Goal: Task Accomplishment & Management: Use online tool/utility

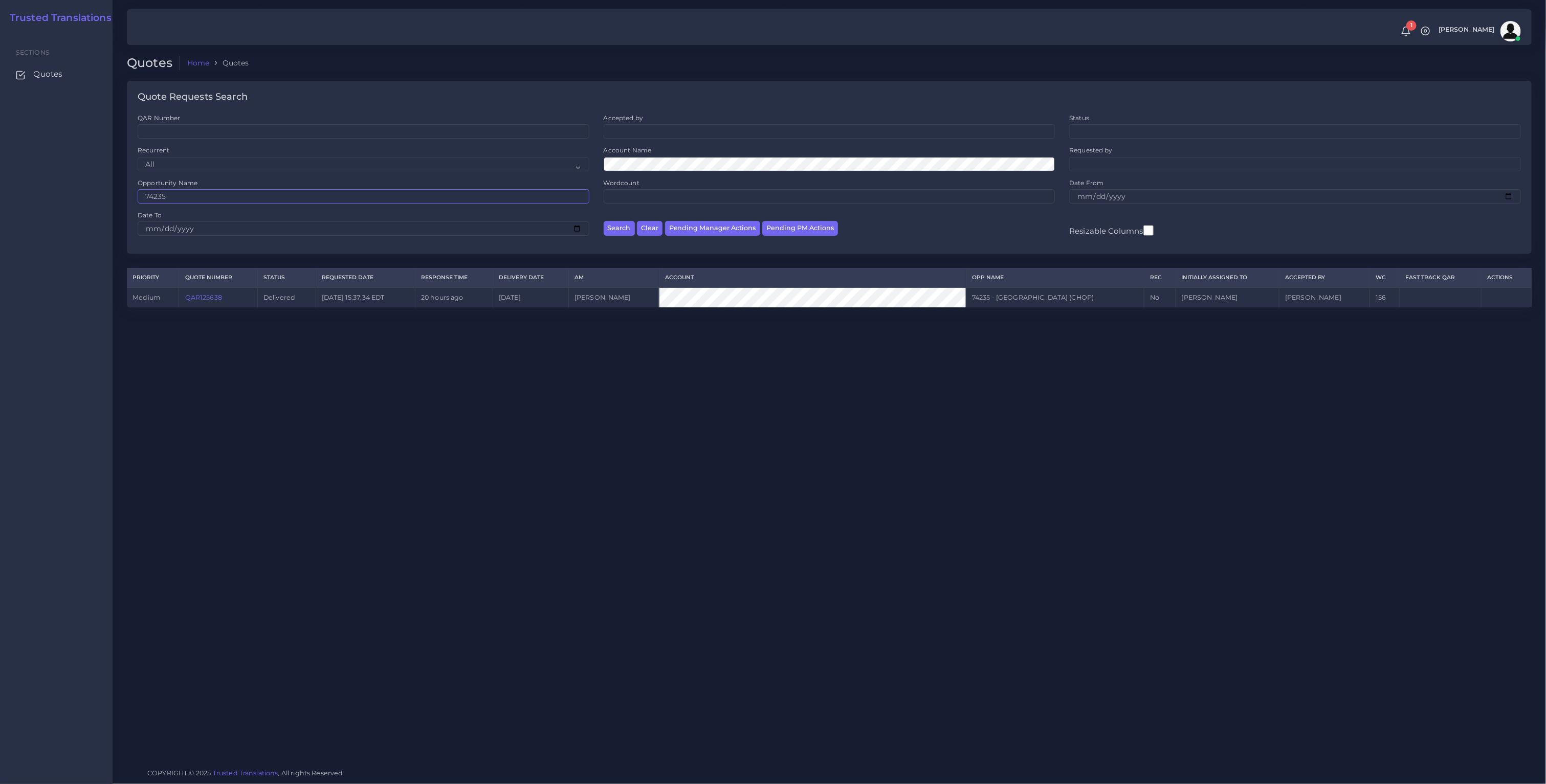
drag, startPoint x: 133, startPoint y: 196, endPoint x: 66, endPoint y: 196, distance: 67.0
click at [82, 196] on body "1 Notifications 1 New Driver Update: Extra Quality renamed to Quality Changed" at bounding box center [773, 392] width 1546 height 784
click at [604, 221] on button "Search" at bounding box center [619, 229] width 31 height 15
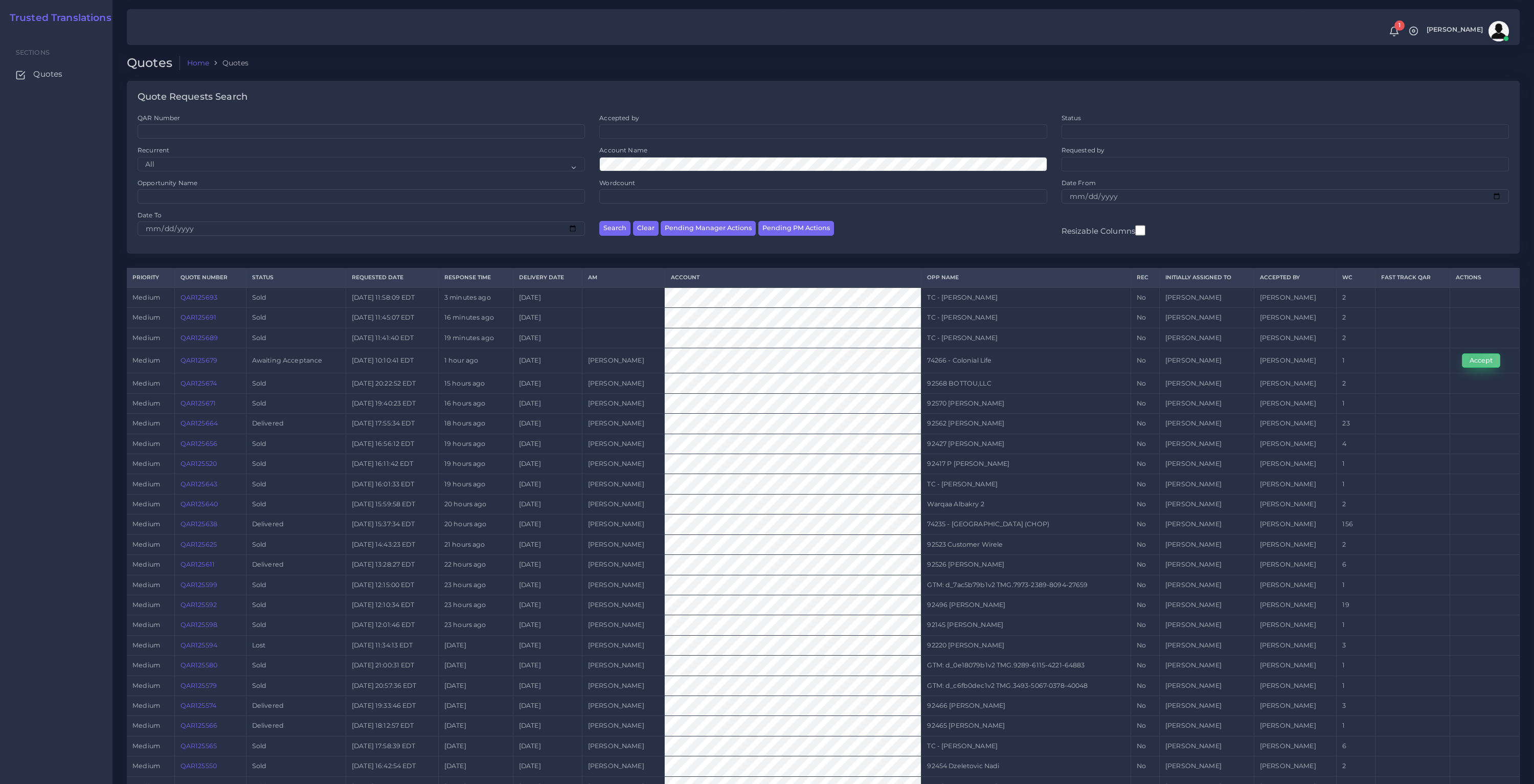
click at [1473, 357] on button "Accept" at bounding box center [1480, 360] width 39 height 14
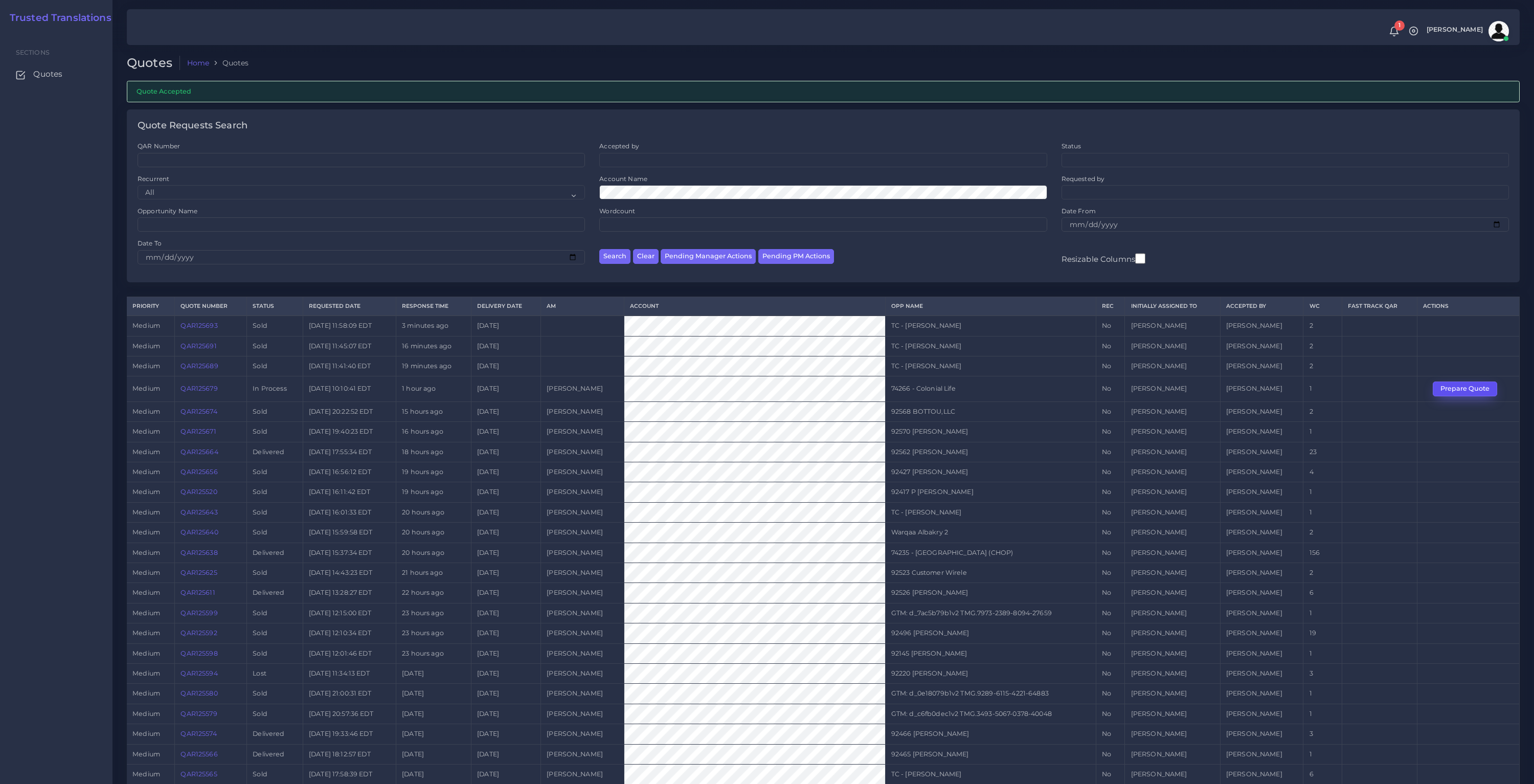
click at [1457, 388] on button "Prepare Quote" at bounding box center [1465, 388] width 64 height 14
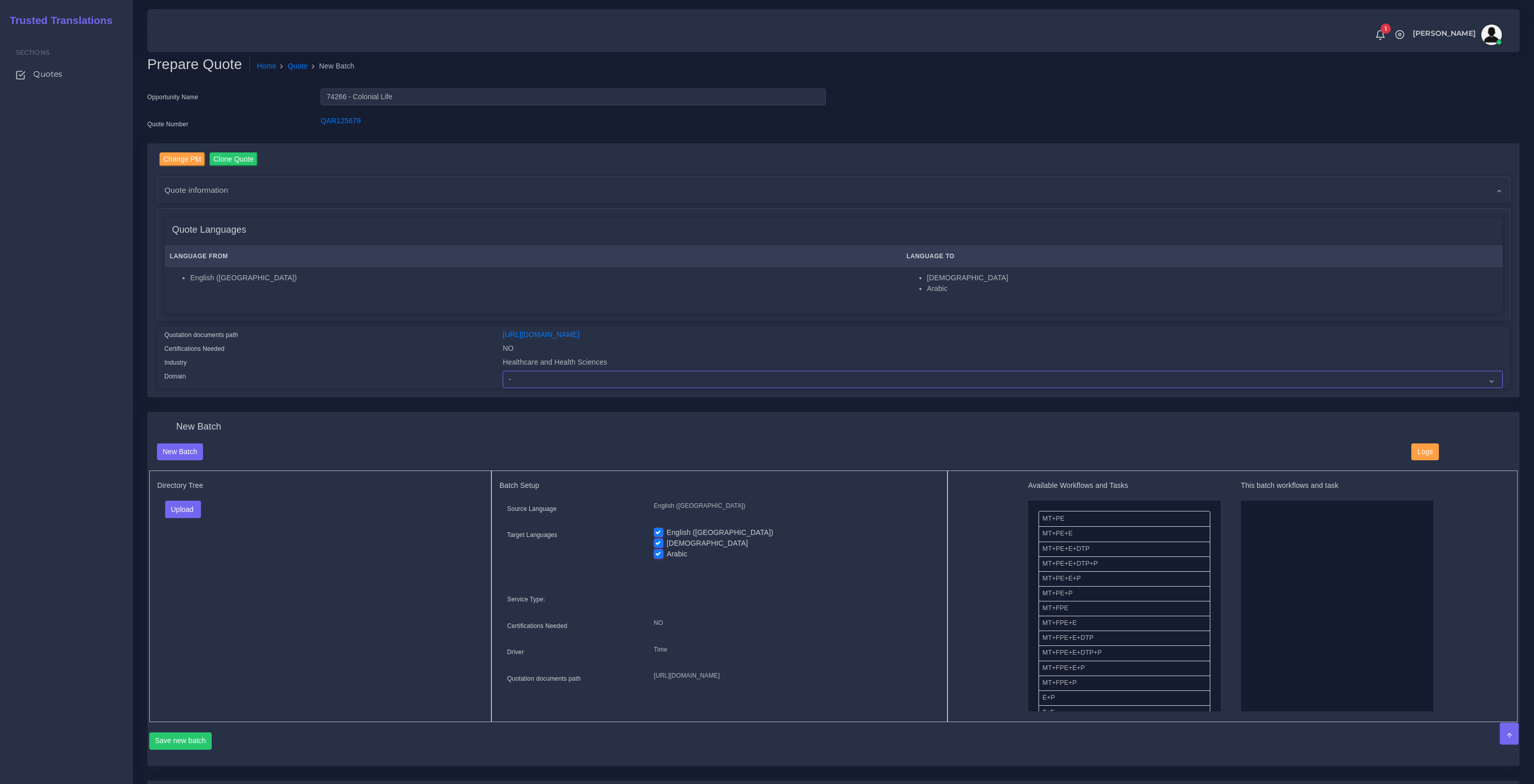
click at [522, 370] on select "- Advertising and Media Agriculture, Forestry and Fishing Architecture, Buildin…" at bounding box center [1002, 379] width 999 height 17
select select "Healthcare and Health Sciences"
click at [503, 370] on select "- Advertising and Media Agriculture, Forestry and Fishing Architecture, Buildin…" at bounding box center [1002, 379] width 999 height 17
click at [230, 579] on div "Directory Tree Upload Folder Files un/check all" at bounding box center [320, 596] width 342 height 251
click at [181, 507] on button "Upload" at bounding box center [183, 509] width 36 height 17
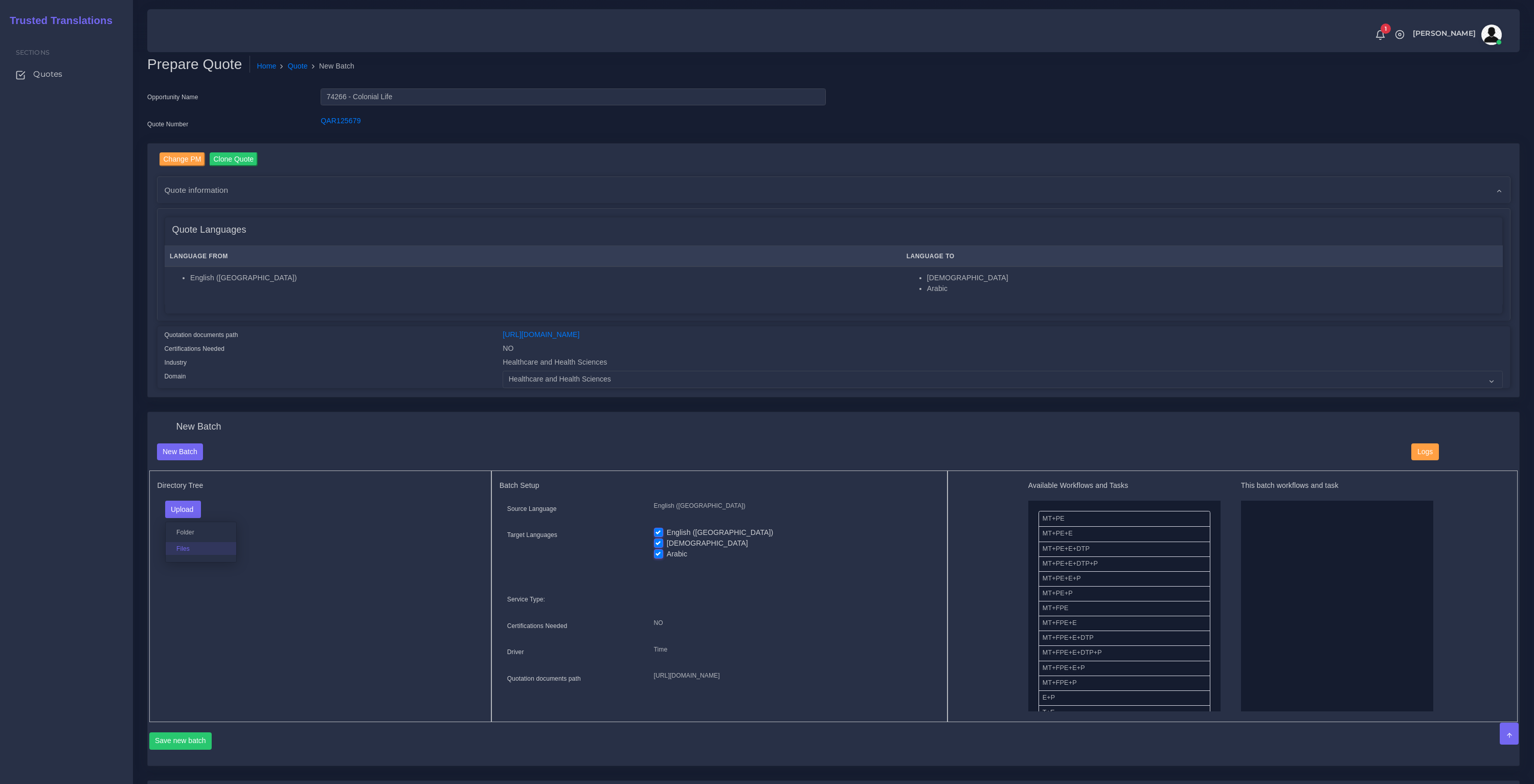
click at [185, 551] on label "Files" at bounding box center [200, 549] width 71 height 13
click at [658, 536] on div "English (US)" at bounding box center [793, 532] width 278 height 10
drag, startPoint x: 660, startPoint y: 532, endPoint x: 658, endPoint y: 546, distance: 14.1
click at [667, 532] on label "English ([GEOGRAPHIC_DATA])" at bounding box center [720, 532] width 107 height 10
click at [660, 532] on input "English ([GEOGRAPHIC_DATA])" at bounding box center [658, 532] width 9 height 9
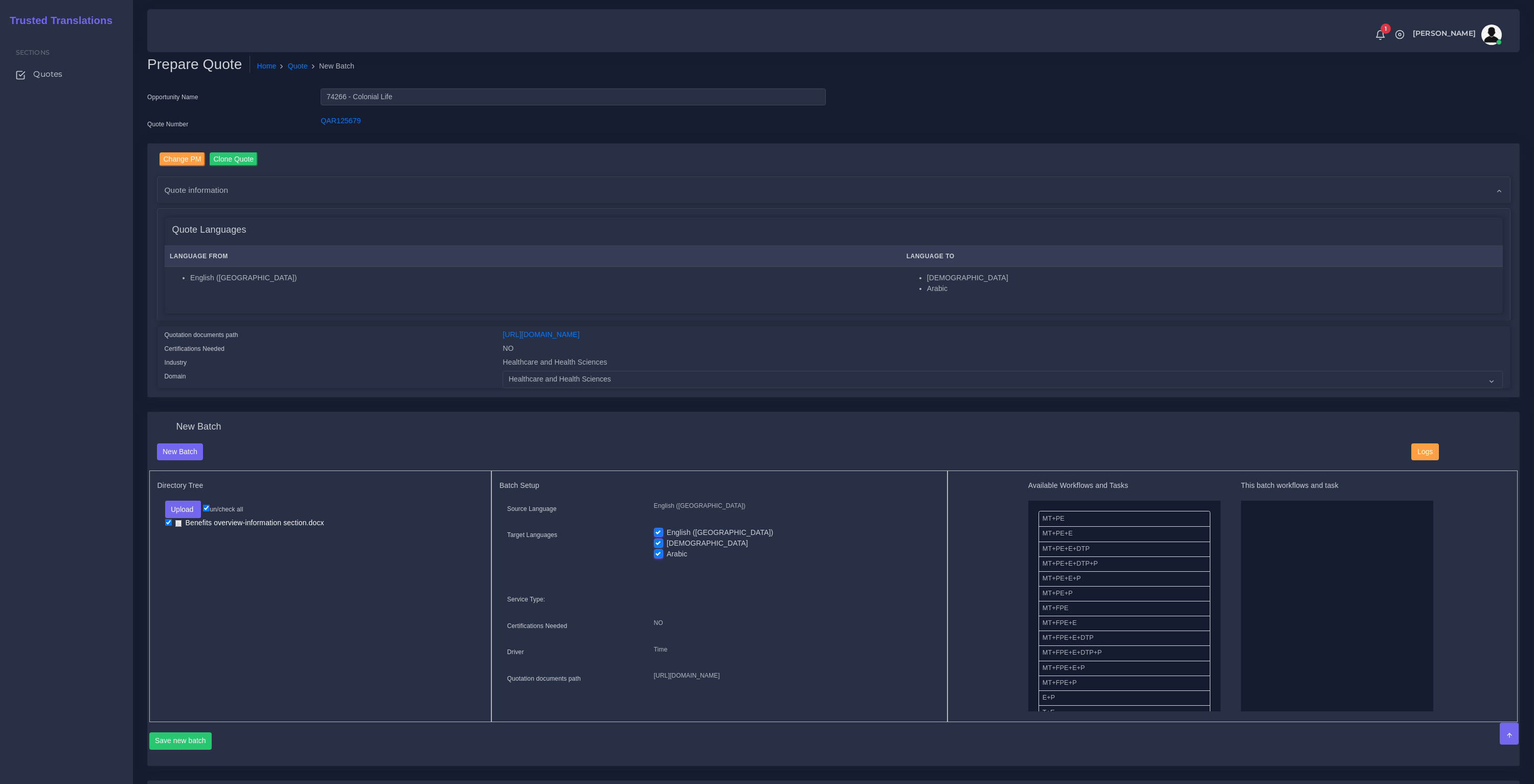
checkbox input "false"
click at [667, 552] on label "Arabic" at bounding box center [677, 554] width 21 height 10
click at [658, 552] on input "Arabic" at bounding box center [658, 554] width 9 height 9
checkbox input "false"
drag, startPoint x: 1080, startPoint y: 575, endPoint x: 1383, endPoint y: 610, distance: 305.0
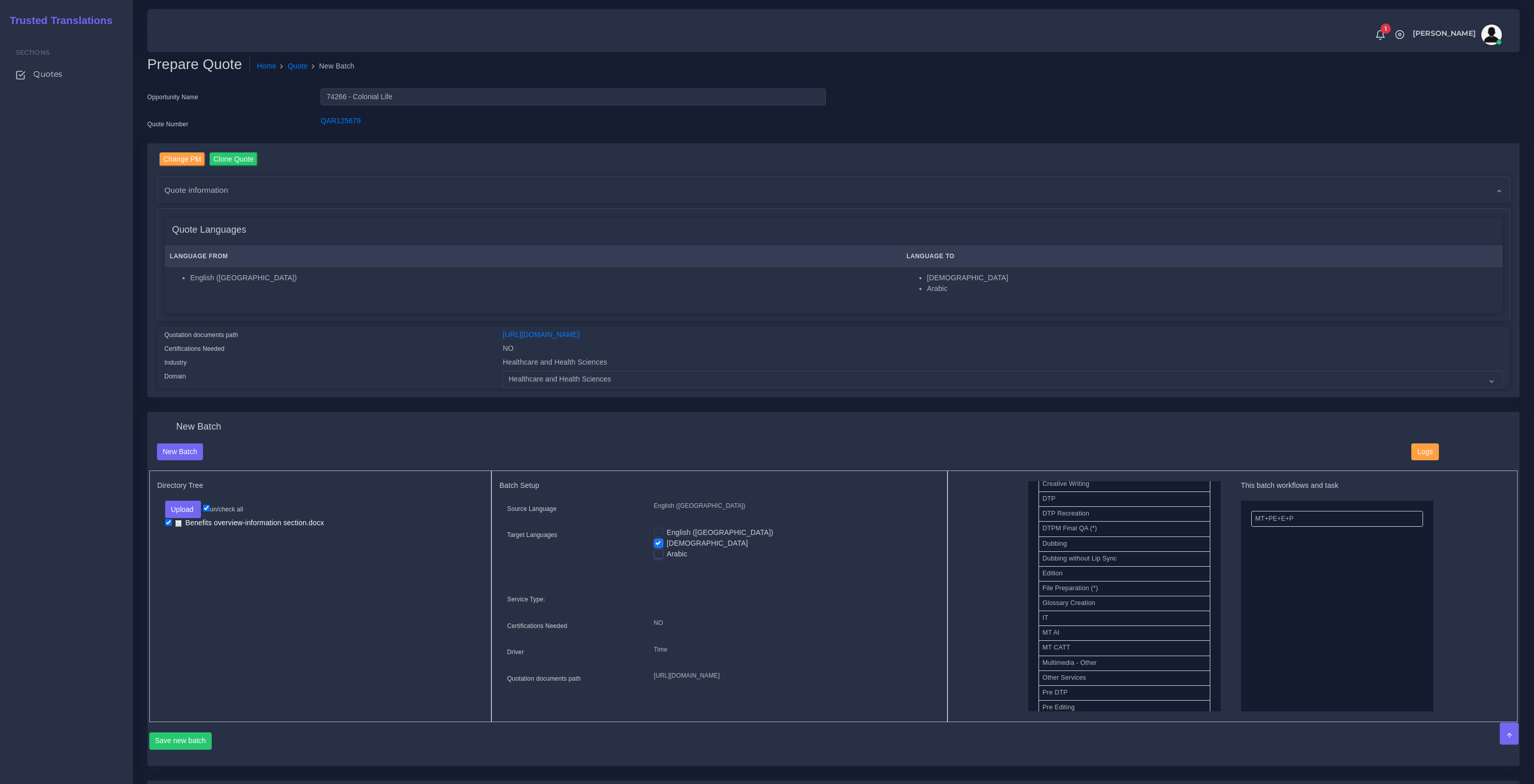
scroll to position [361, 0]
drag, startPoint x: 1048, startPoint y: 494, endPoint x: 1375, endPoint y: 633, distance: 355.3
click at [200, 741] on button "Save new batch" at bounding box center [180, 741] width 63 height 17
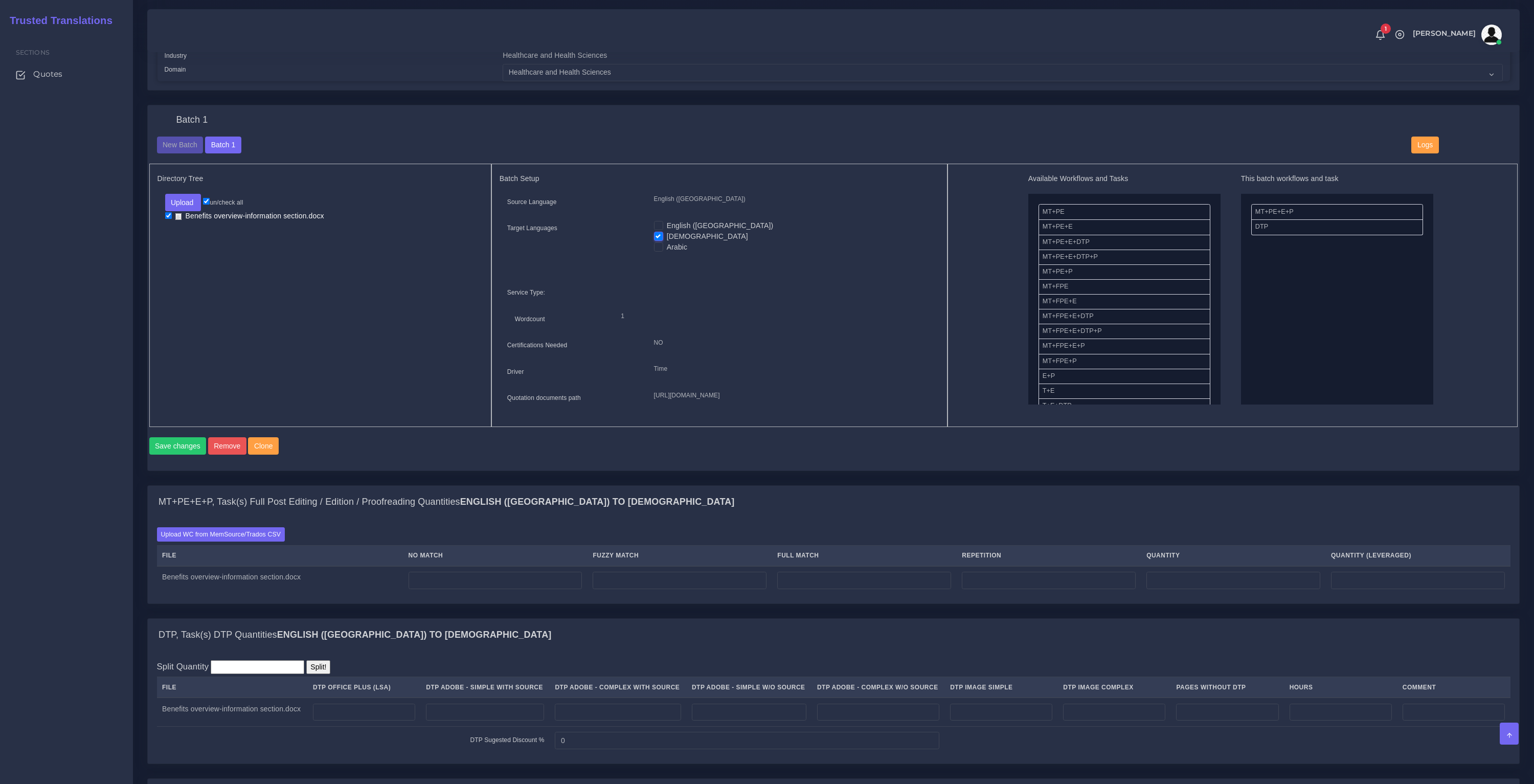
scroll to position [335, 0]
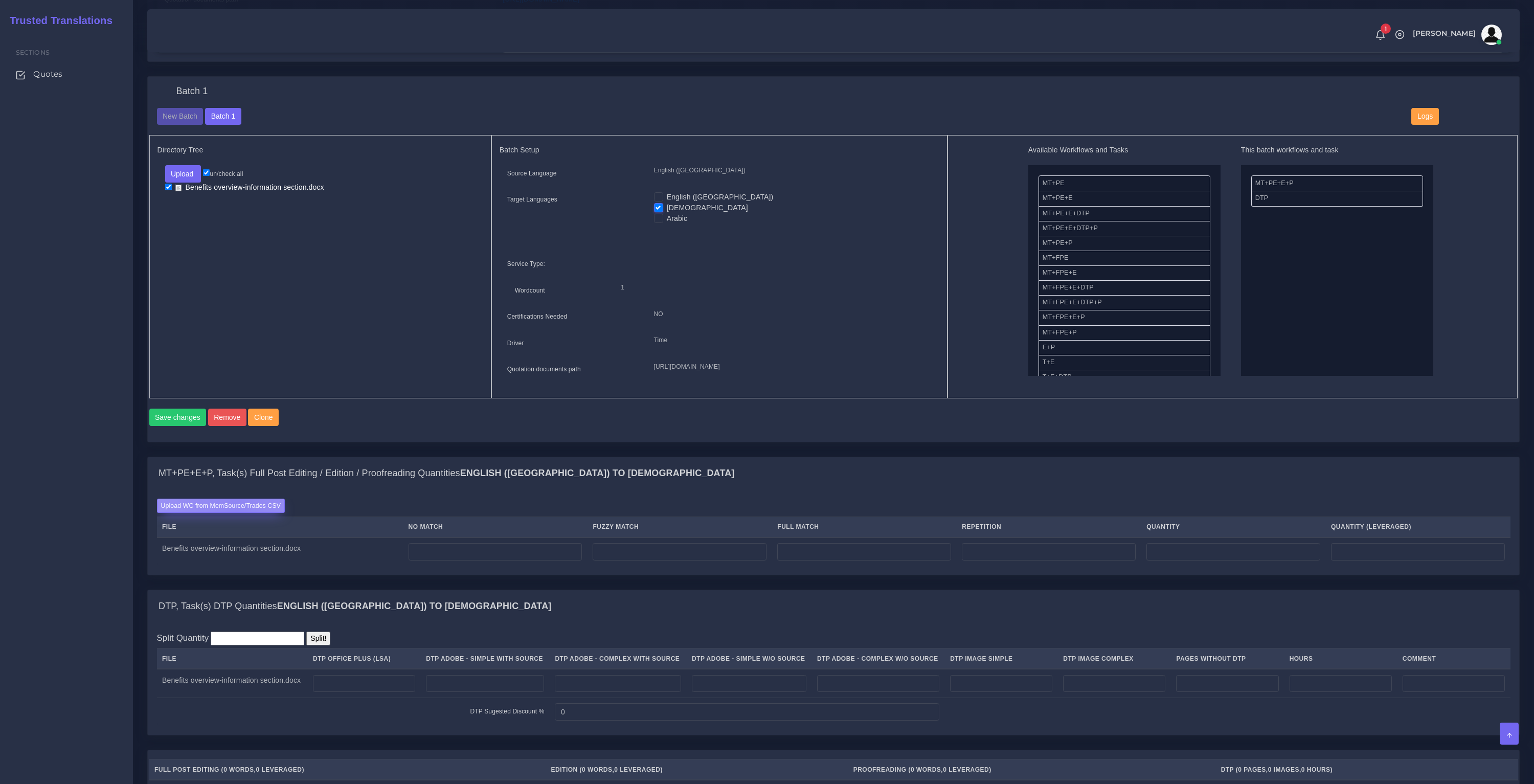
click at [236, 512] on label "Upload WC from MemSource/Trados CSV" at bounding box center [221, 505] width 128 height 14
click at [0, 0] on input "Upload WC from MemSource/Trados CSV" at bounding box center [0, 0] width 0 height 0
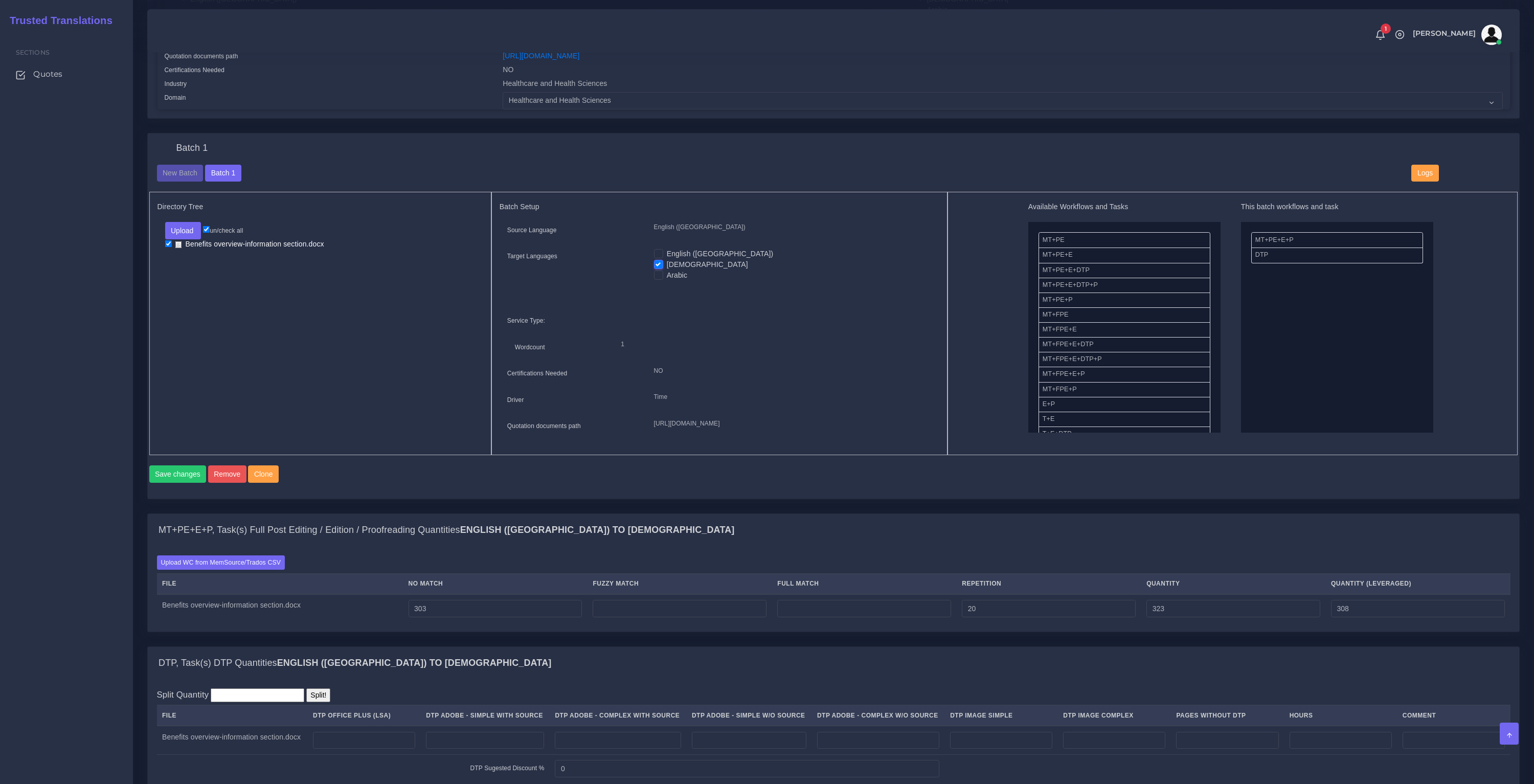
scroll to position [314, 0]
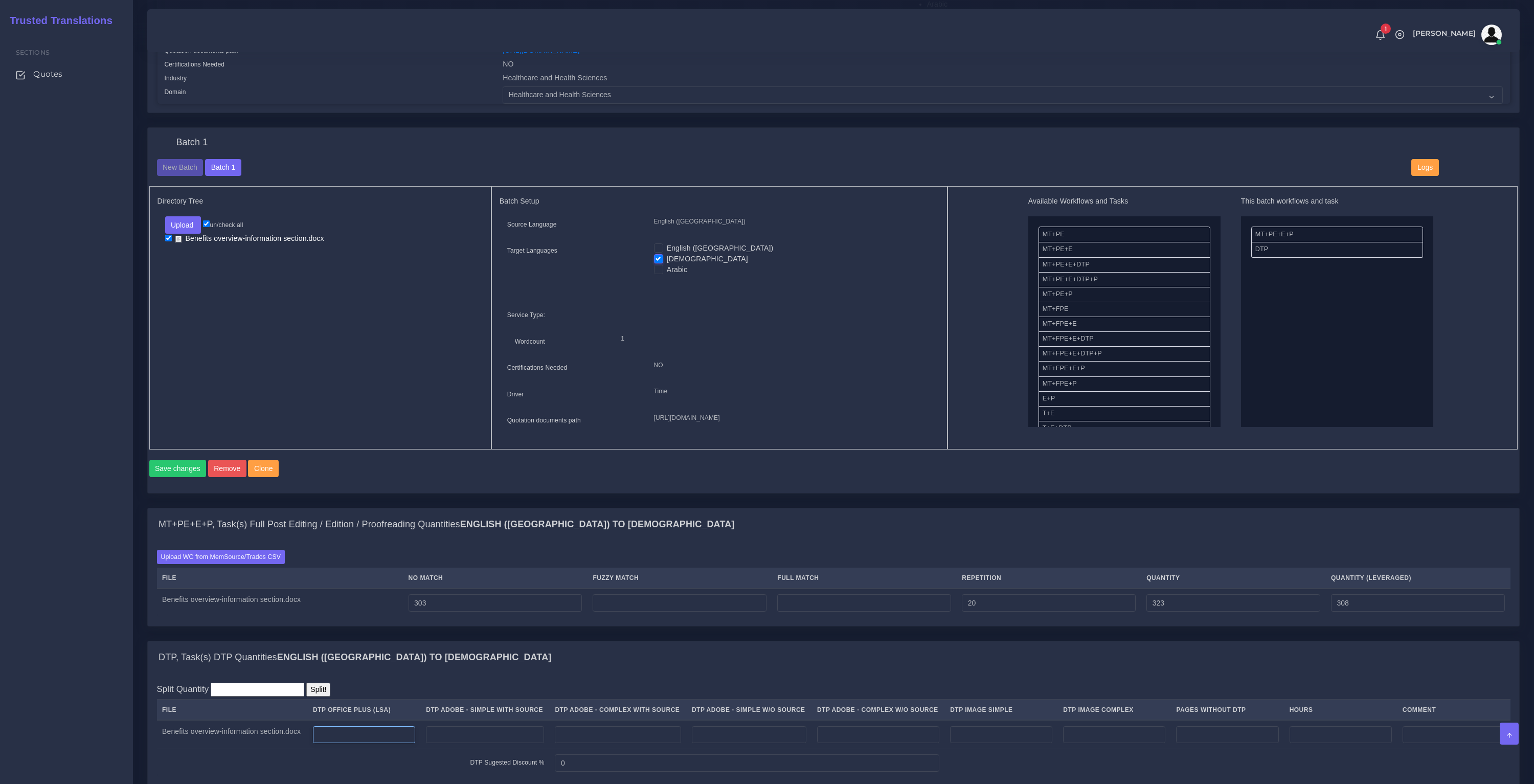
click at [358, 743] on input "number" at bounding box center [364, 735] width 102 height 17
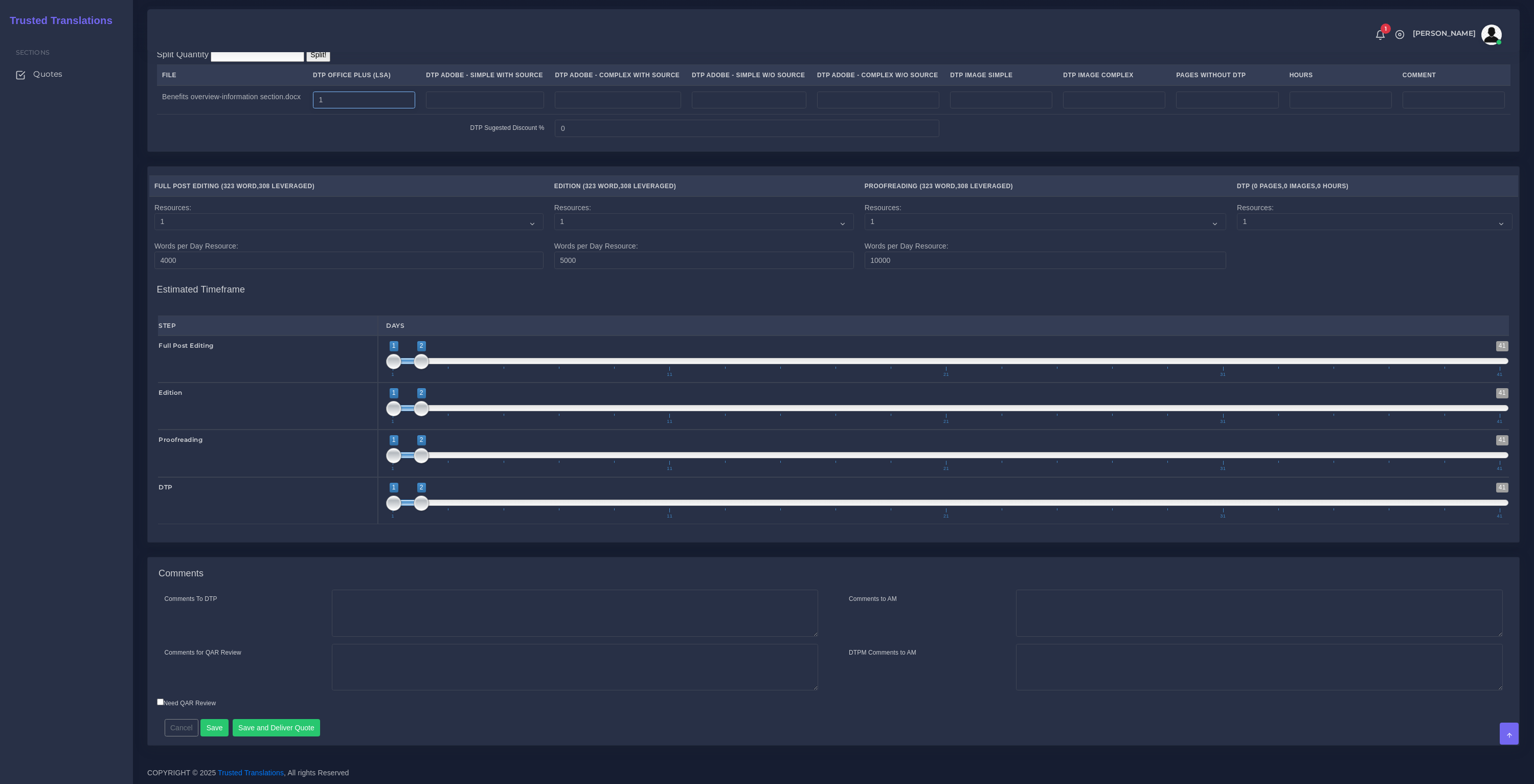
scroll to position [962, 0]
type input "1"
click at [217, 723] on button "Save" at bounding box center [214, 727] width 28 height 17
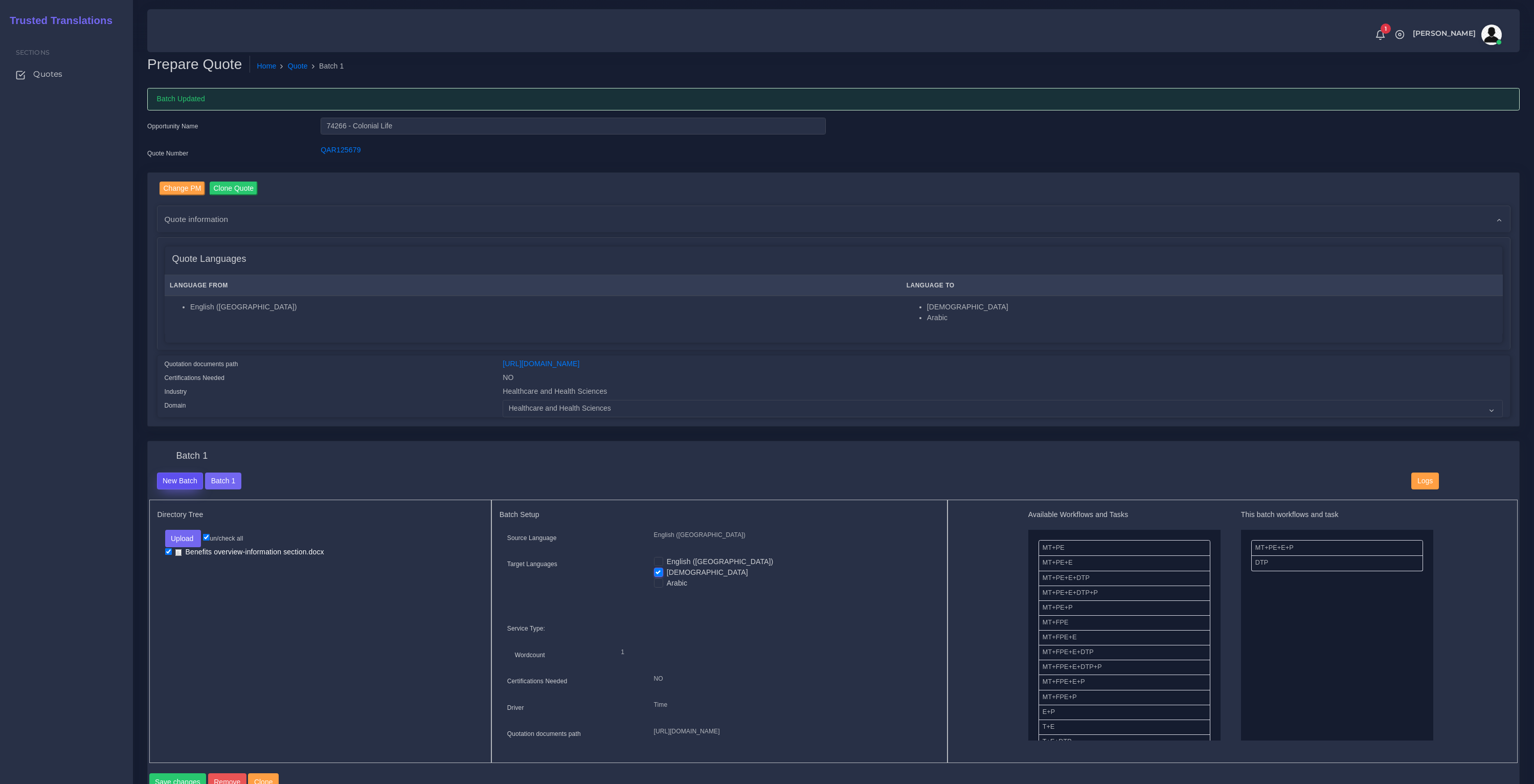
click at [194, 485] on button "New Batch" at bounding box center [179, 481] width 46 height 17
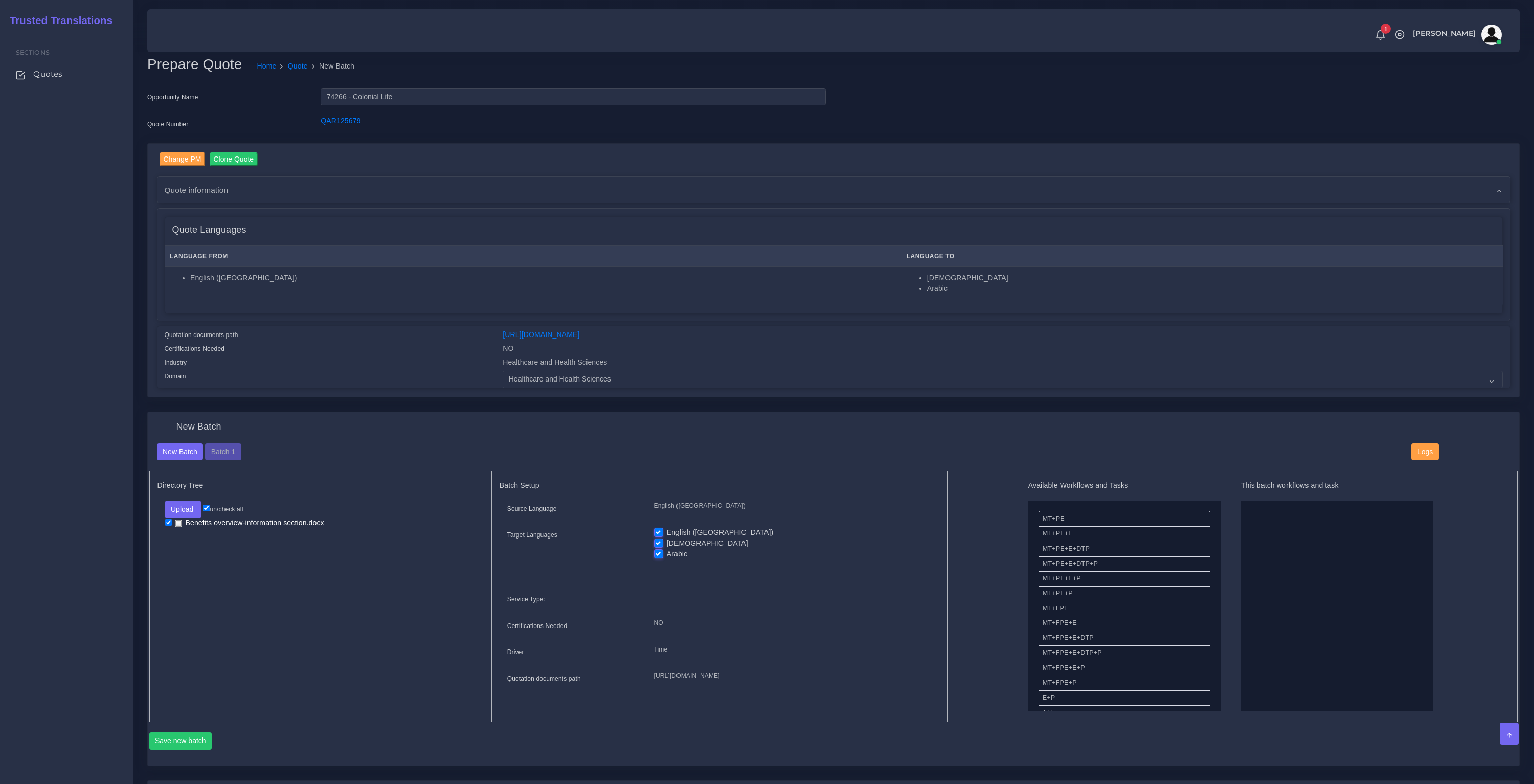
click at [667, 542] on label "[DEMOGRAPHIC_DATA]" at bounding box center [707, 542] width 81 height 10
click at [661, 542] on input "[DEMOGRAPHIC_DATA]" at bounding box center [658, 542] width 9 height 9
checkbox input "false"
click at [667, 531] on label "English ([GEOGRAPHIC_DATA])" at bounding box center [720, 532] width 107 height 10
click at [657, 531] on input "English ([GEOGRAPHIC_DATA])" at bounding box center [658, 532] width 9 height 9
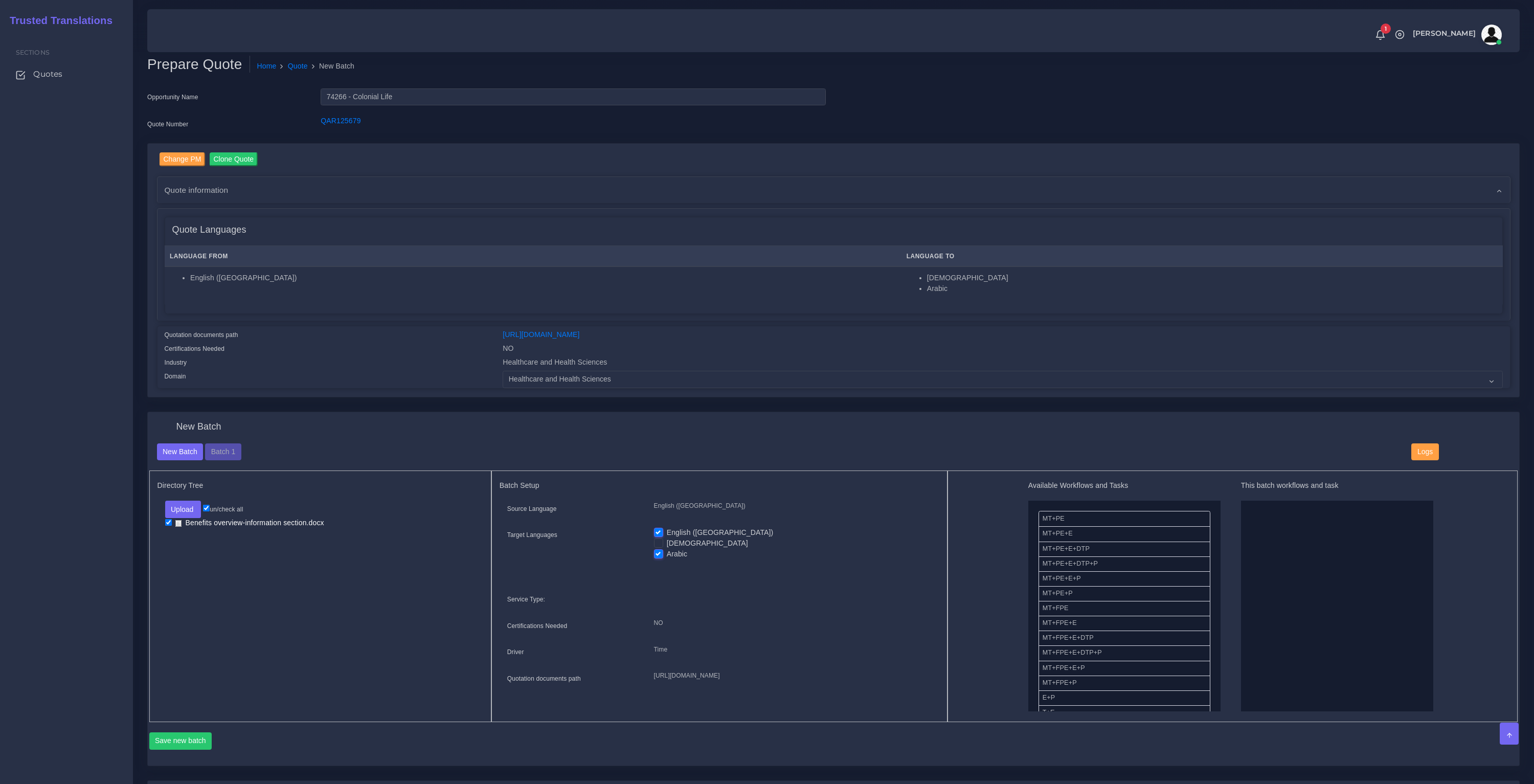
checkbox input "false"
drag, startPoint x: 1107, startPoint y: 571, endPoint x: 1244, endPoint y: 576, distance: 137.1
drag, startPoint x: 1067, startPoint y: 647, endPoint x: 1247, endPoint y: 632, distance: 180.6
click at [190, 745] on button "Save new batch" at bounding box center [180, 741] width 63 height 17
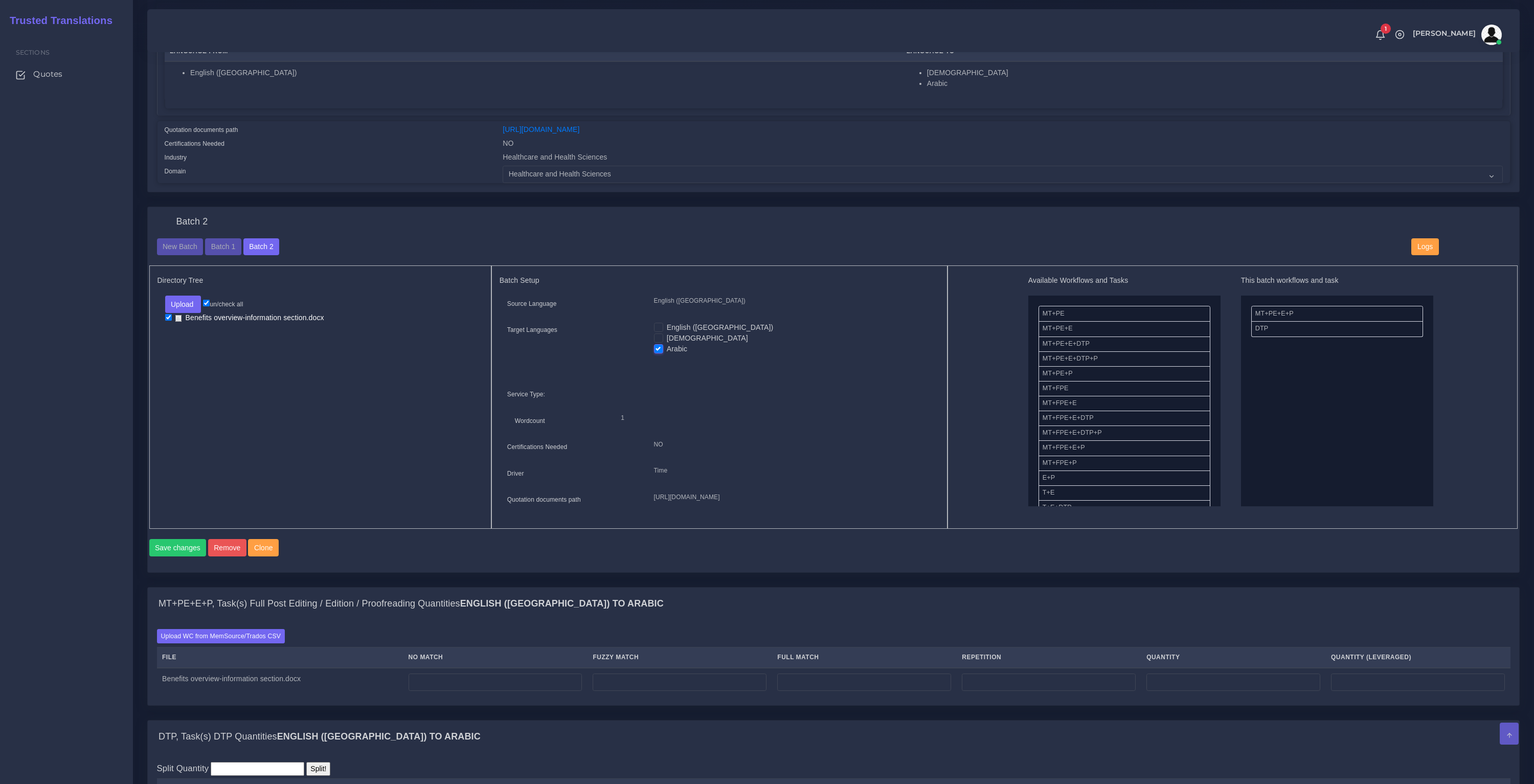
scroll to position [370, 0]
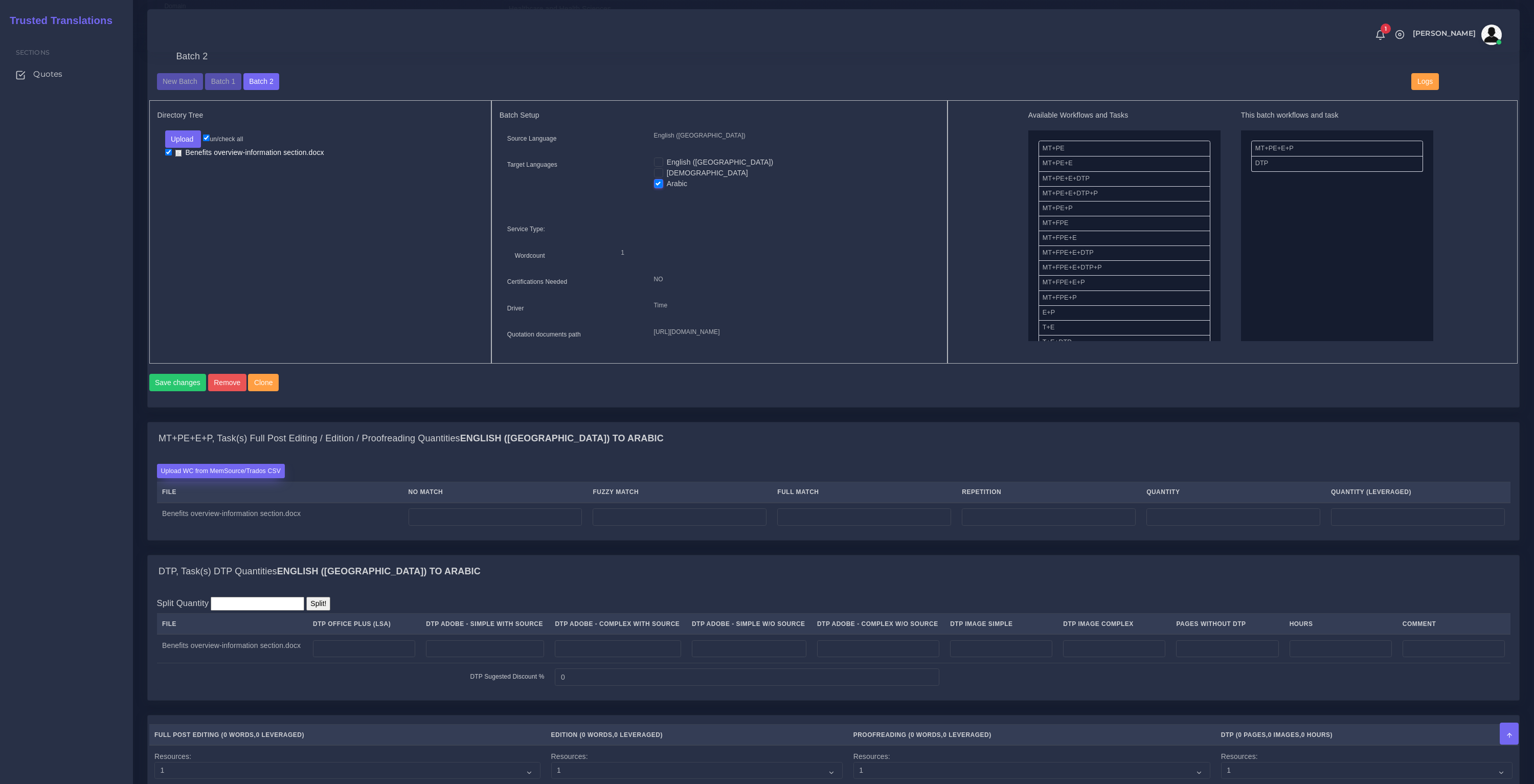
click at [267, 478] on label "Upload WC from MemSource/Trados CSV" at bounding box center [221, 470] width 128 height 14
click at [0, 0] on input "Upload WC from MemSource/Trados CSV" at bounding box center [0, 0] width 0 height 0
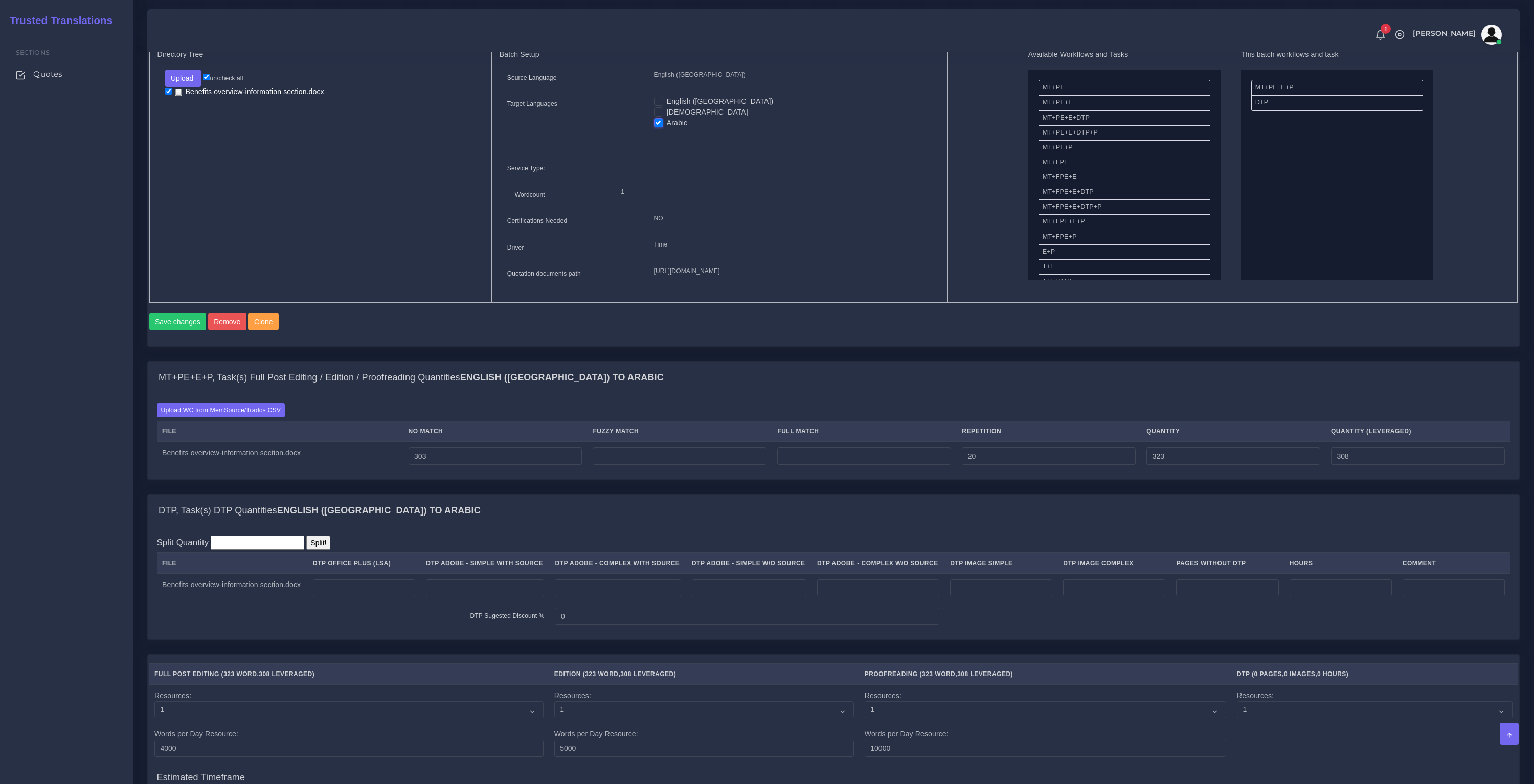
scroll to position [485, 0]
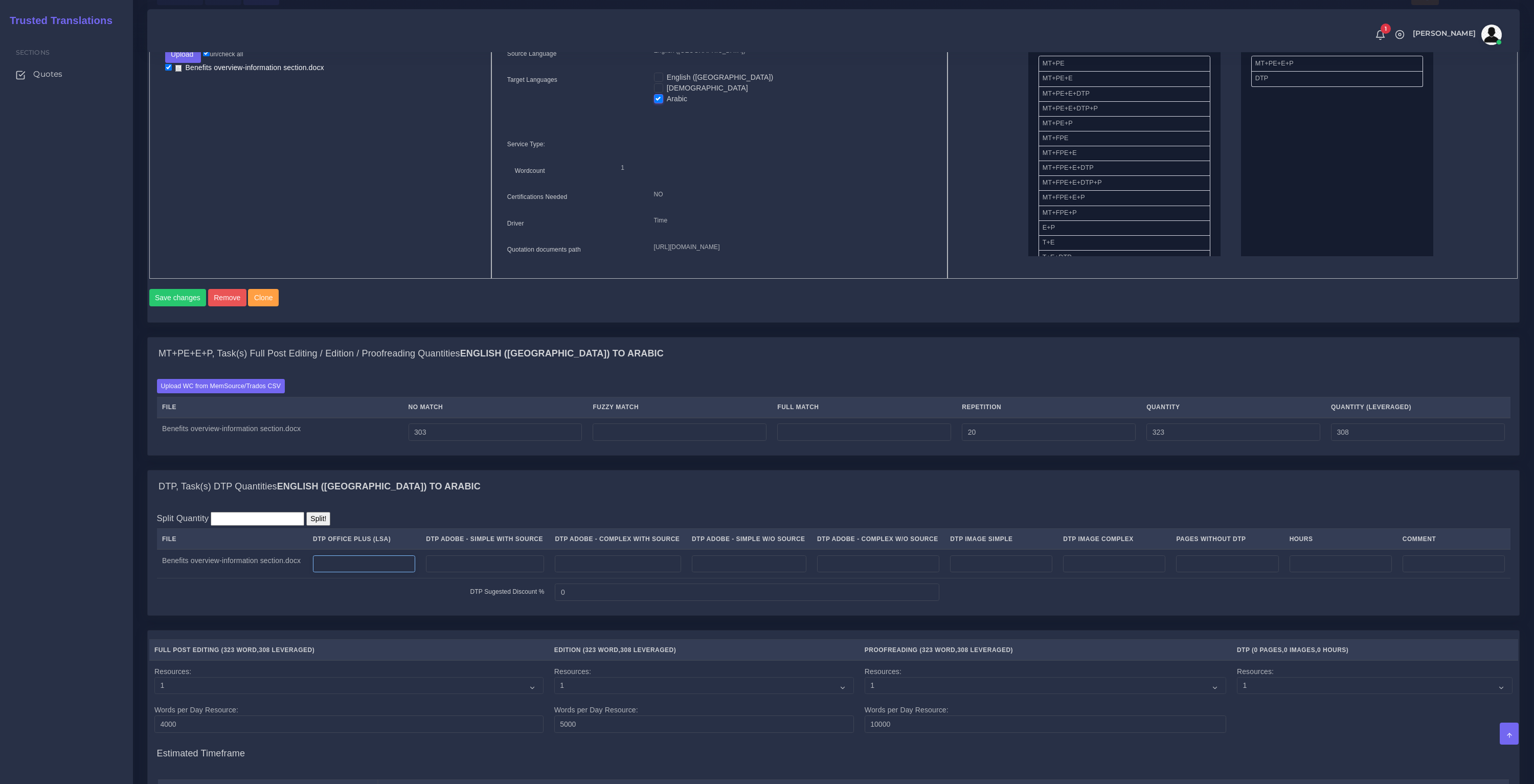
click at [404, 572] on input "number" at bounding box center [364, 564] width 102 height 17
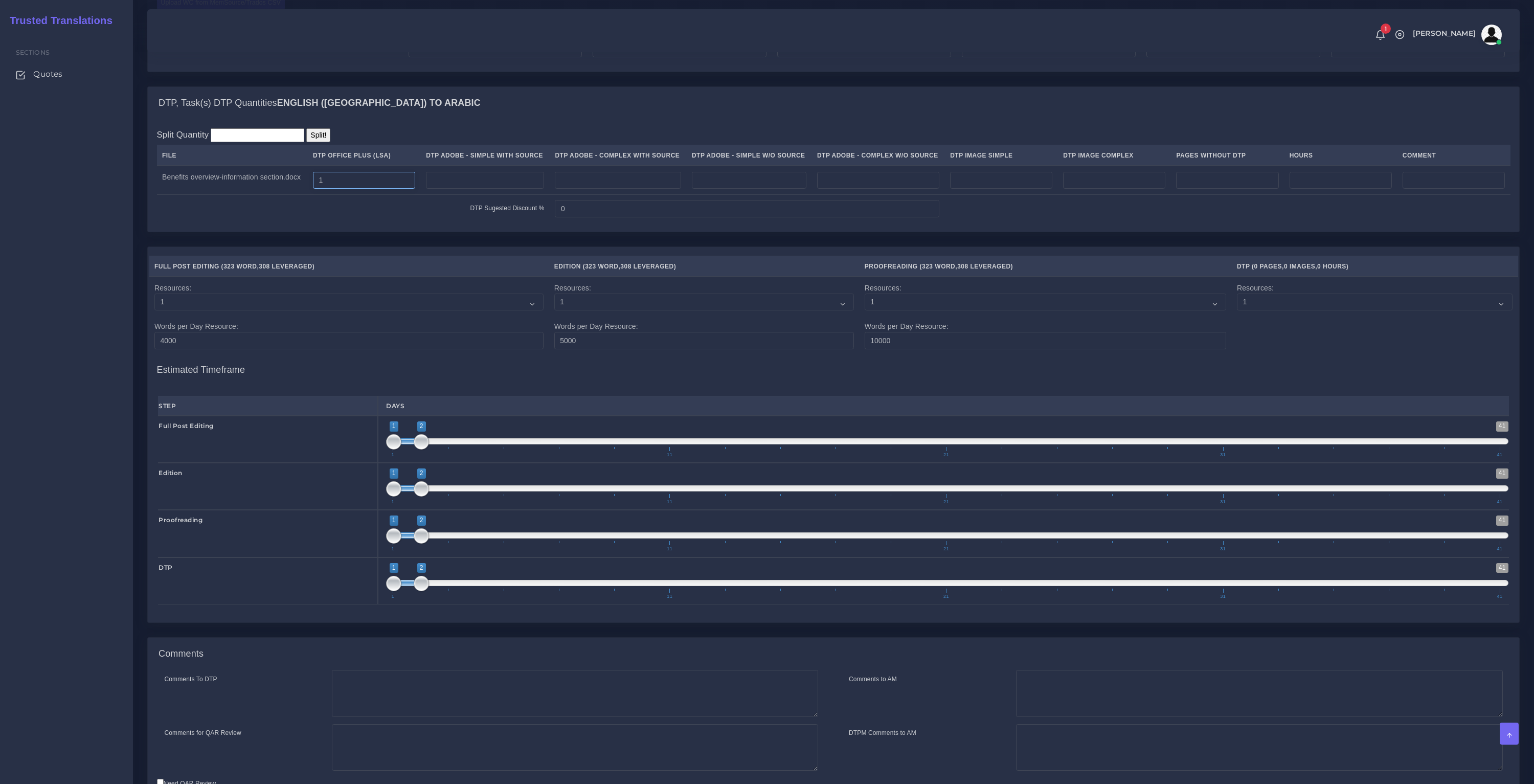
scroll to position [962, 0]
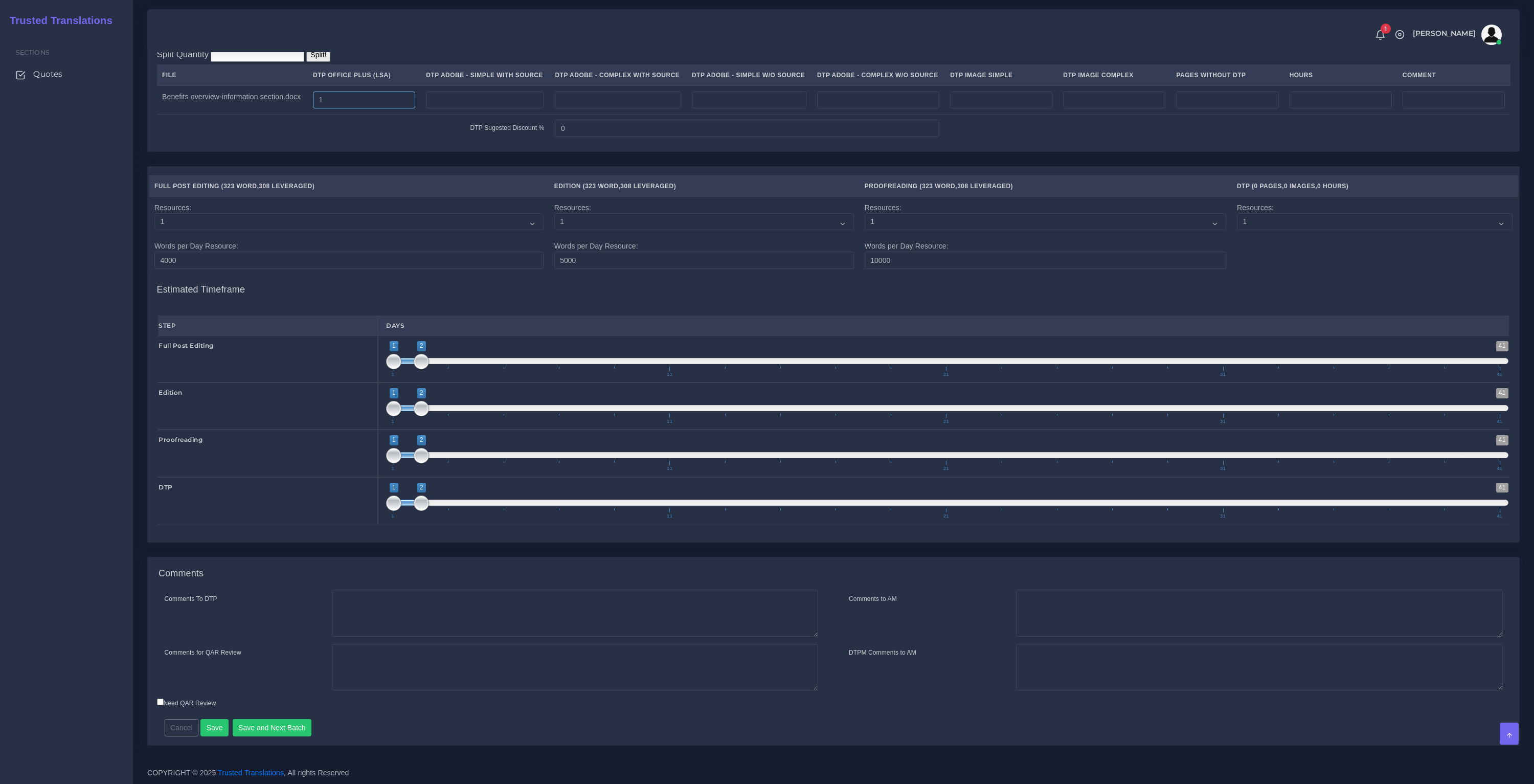
type input "1"
click at [400, 629] on textarea "Comments To DTP" at bounding box center [574, 613] width 486 height 47
type textarea "Please be carefull with RTL Language"
click at [269, 723] on button "Save and Next Batch" at bounding box center [272, 727] width 79 height 17
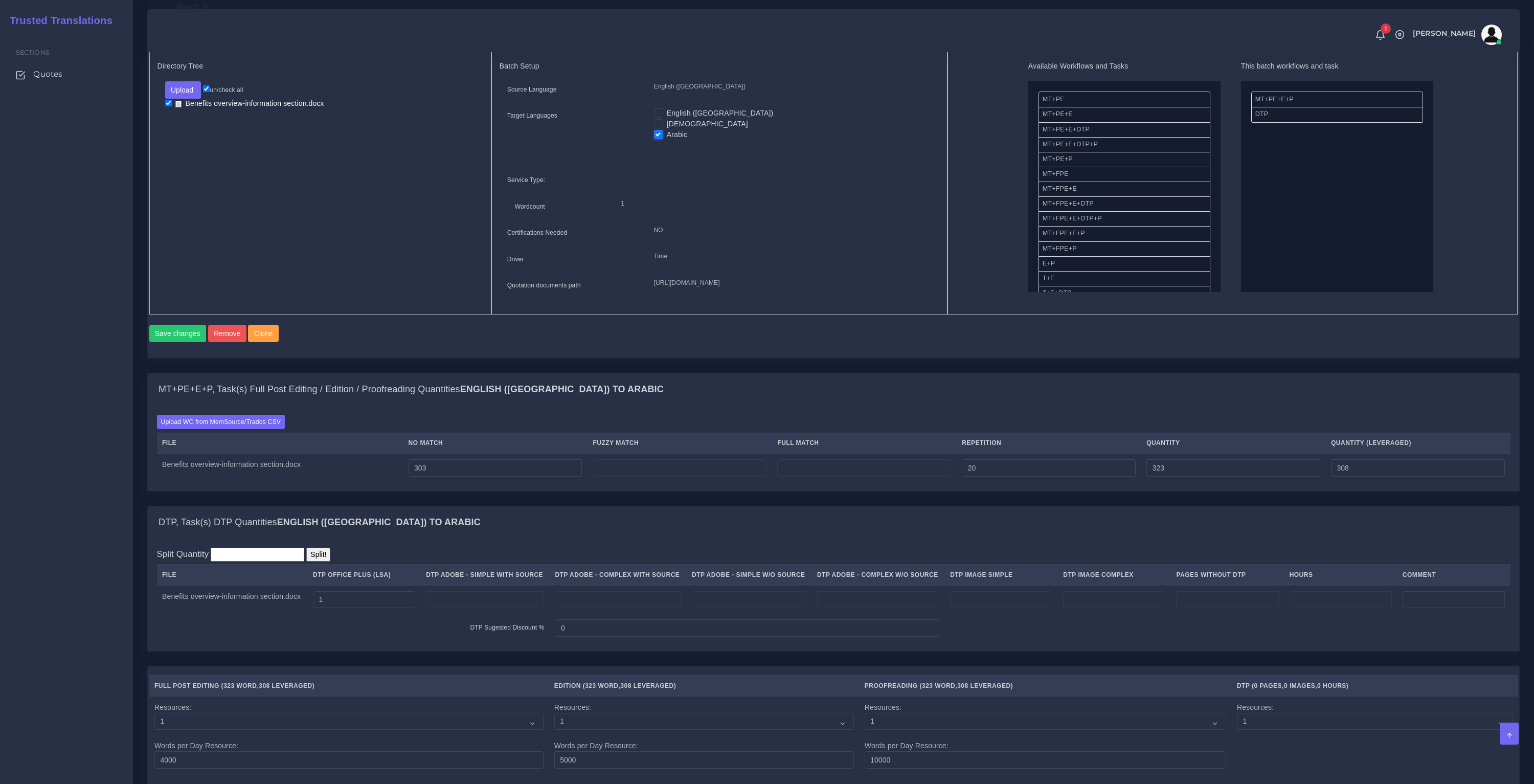
scroll to position [351, 0]
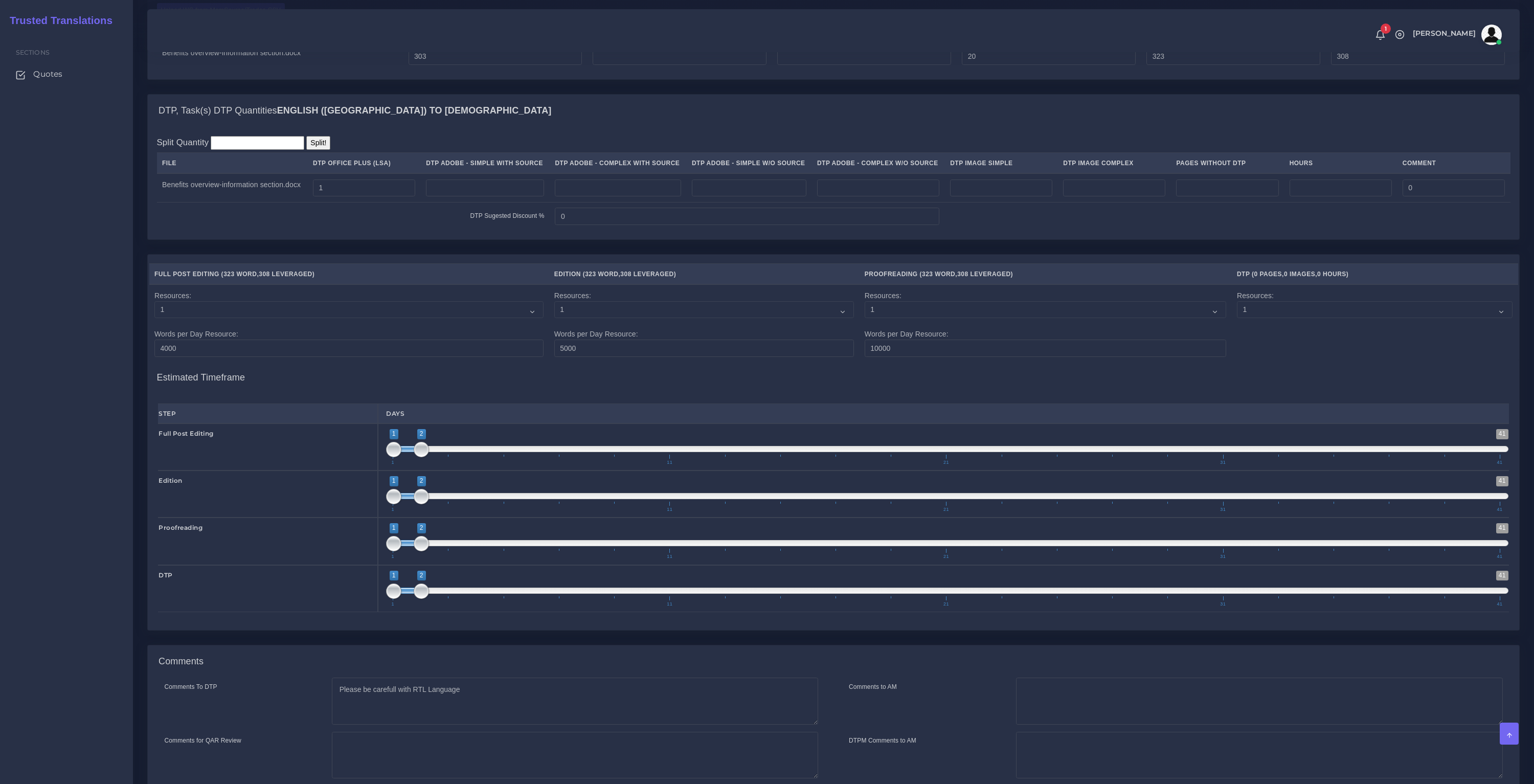
scroll to position [906, 0]
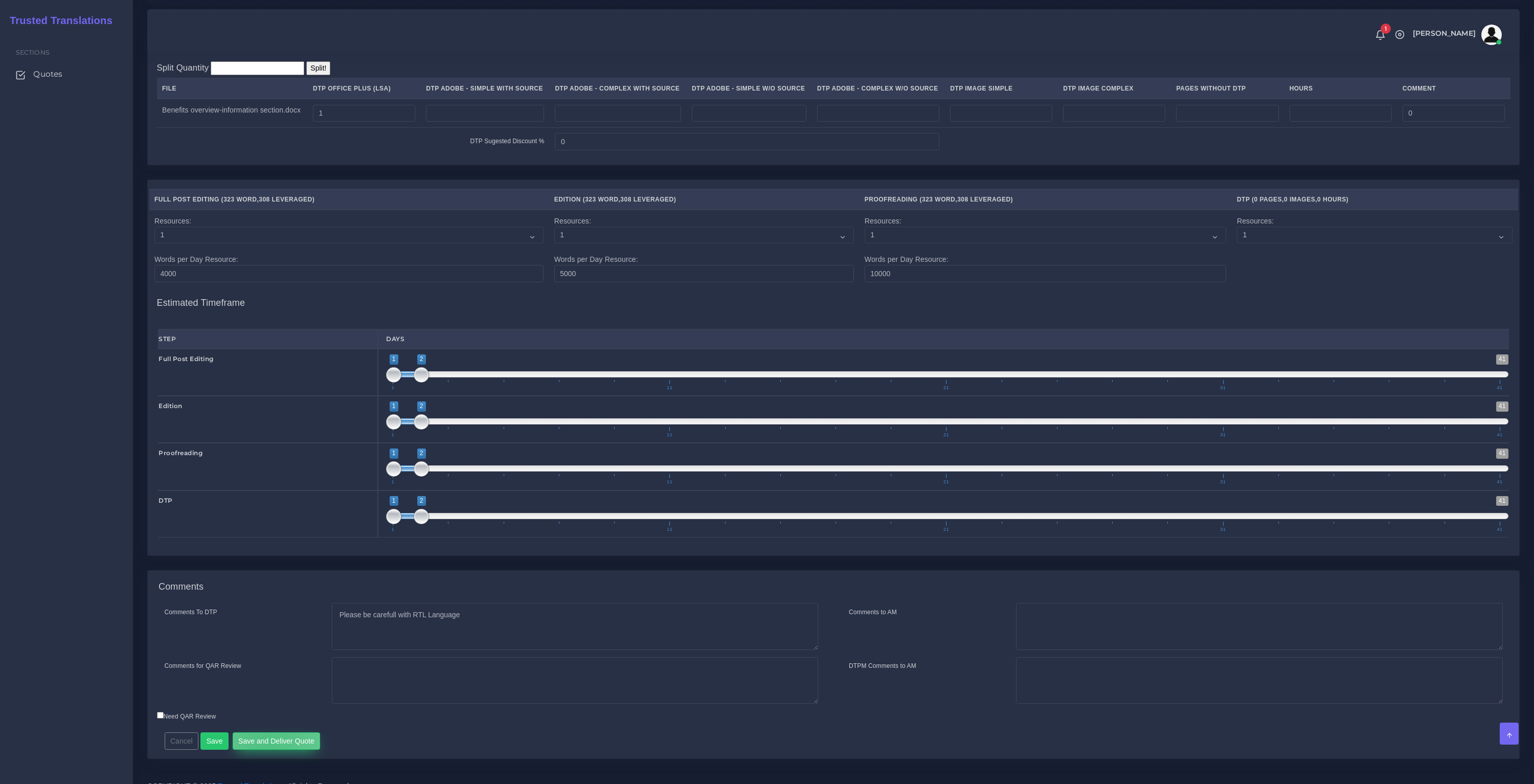
click at [265, 749] on button "Save and Deliver Quote" at bounding box center [276, 741] width 88 height 17
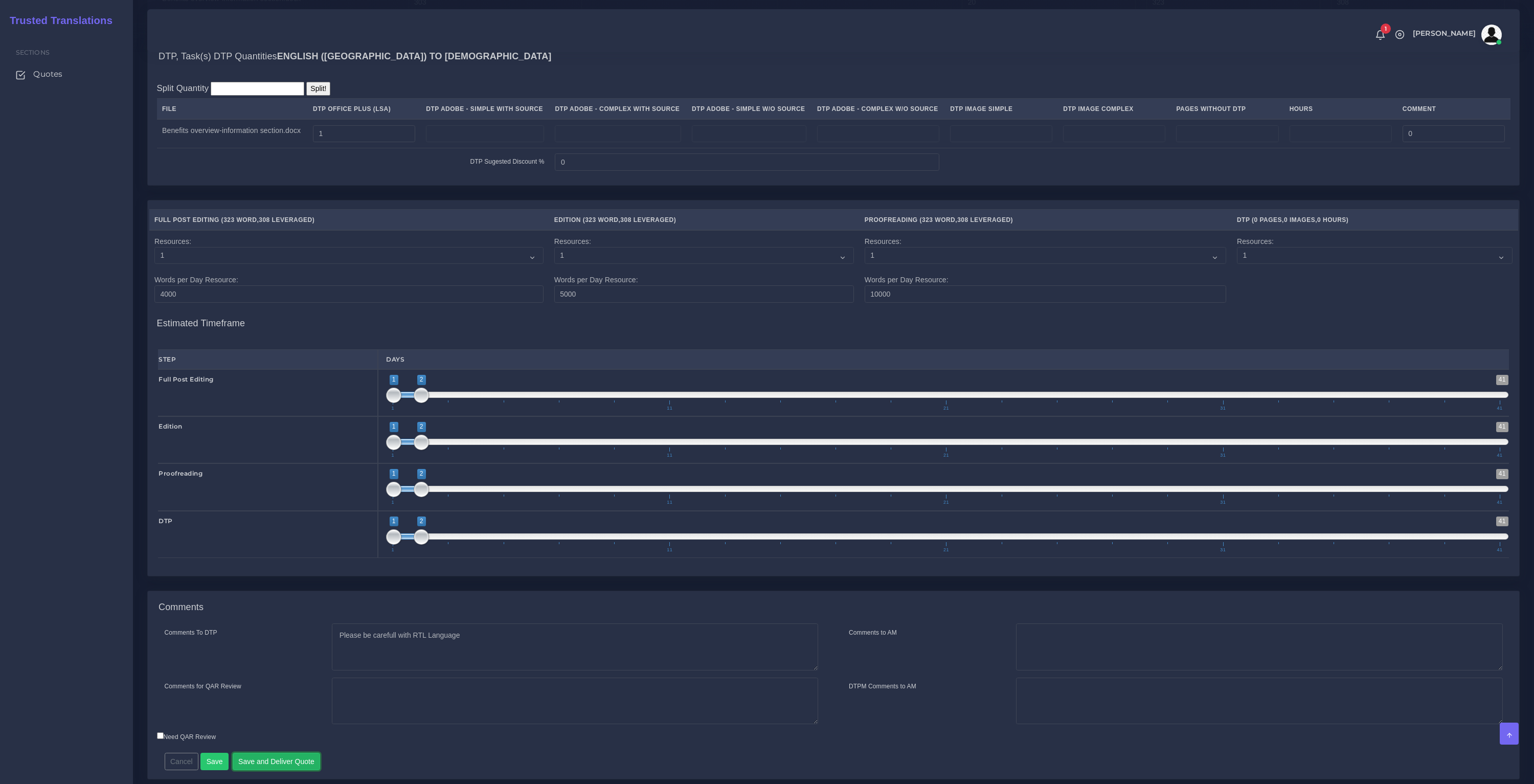
scroll to position [875, 0]
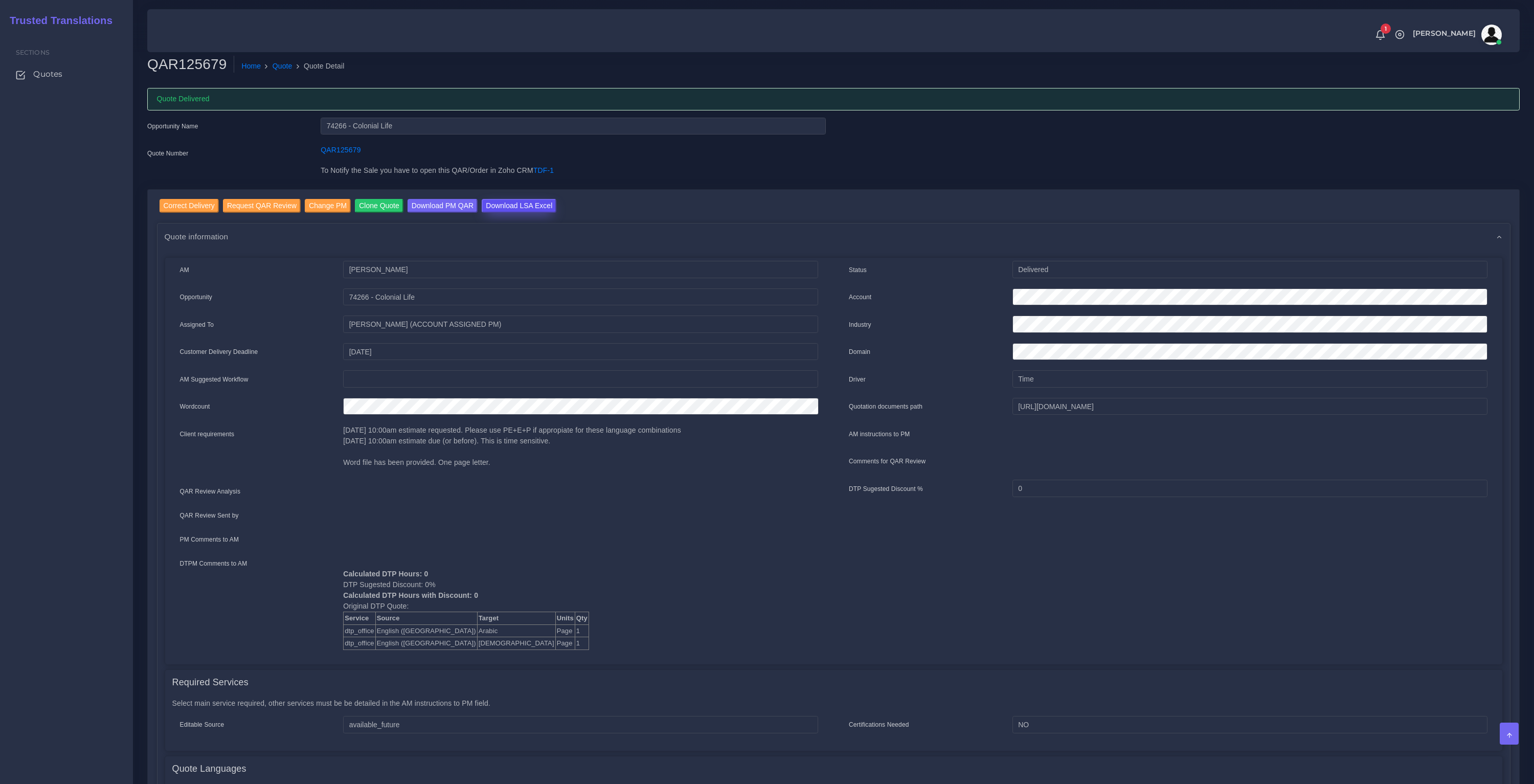
click at [539, 205] on input "Download LSA Excel" at bounding box center [519, 206] width 75 height 14
click at [284, 67] on link "Quote" at bounding box center [281, 65] width 20 height 10
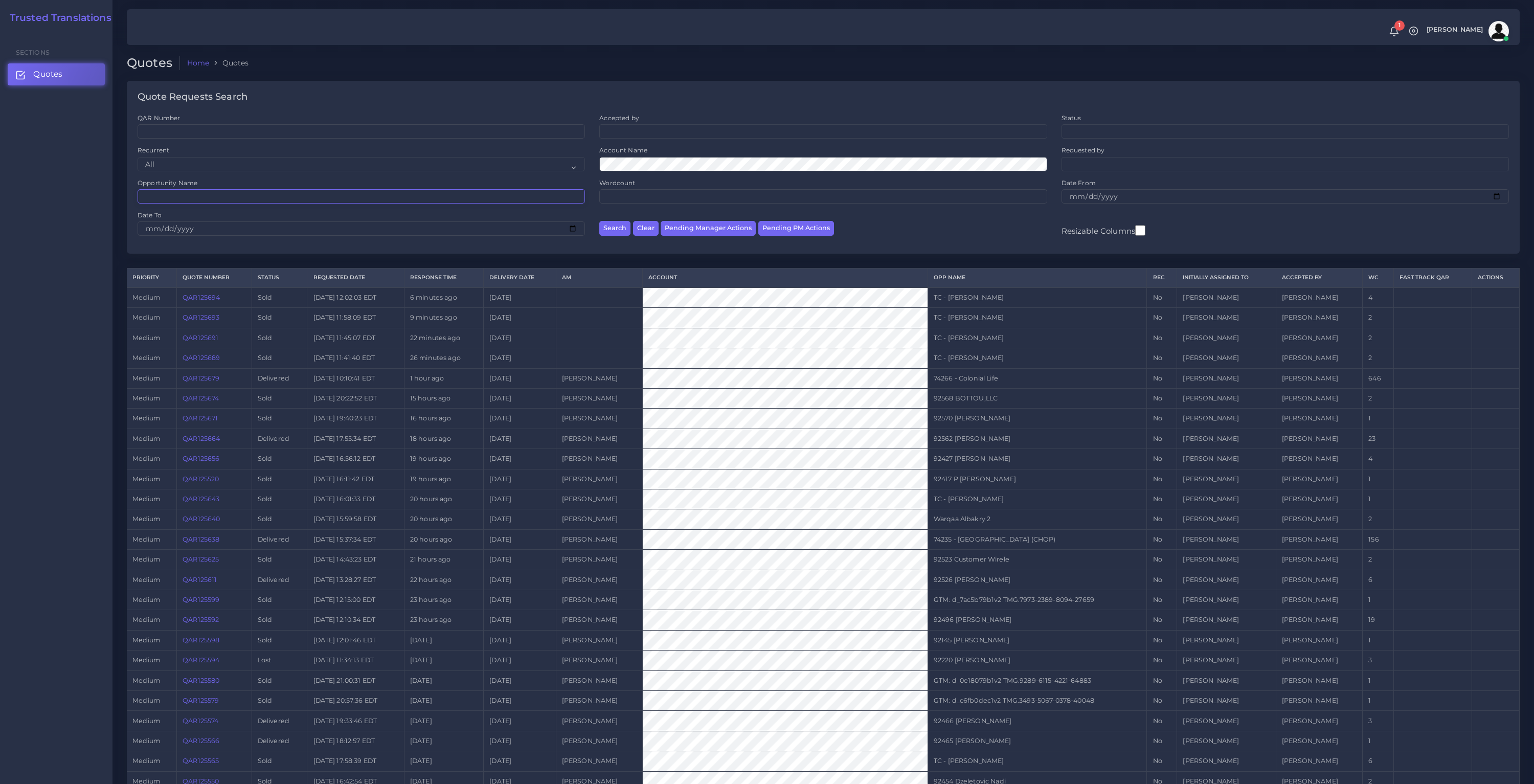
click at [178, 197] on input "Opportunity Name" at bounding box center [362, 196] width 448 height 14
paste input "74235"
type input "74235"
click at [599, 221] on button "Search" at bounding box center [614, 229] width 31 height 15
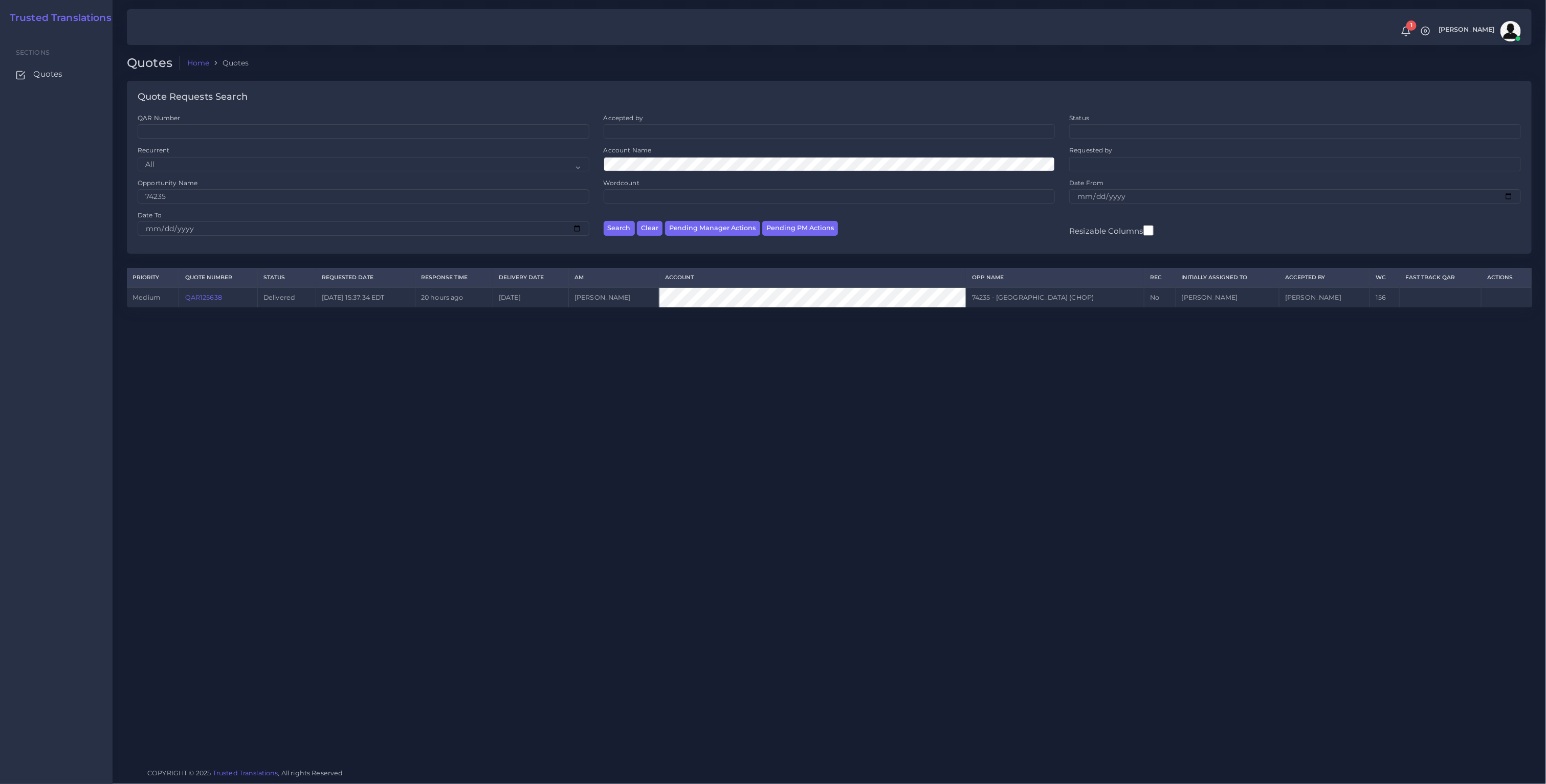
click at [206, 297] on link "QAR125638" at bounding box center [203, 298] width 37 height 8
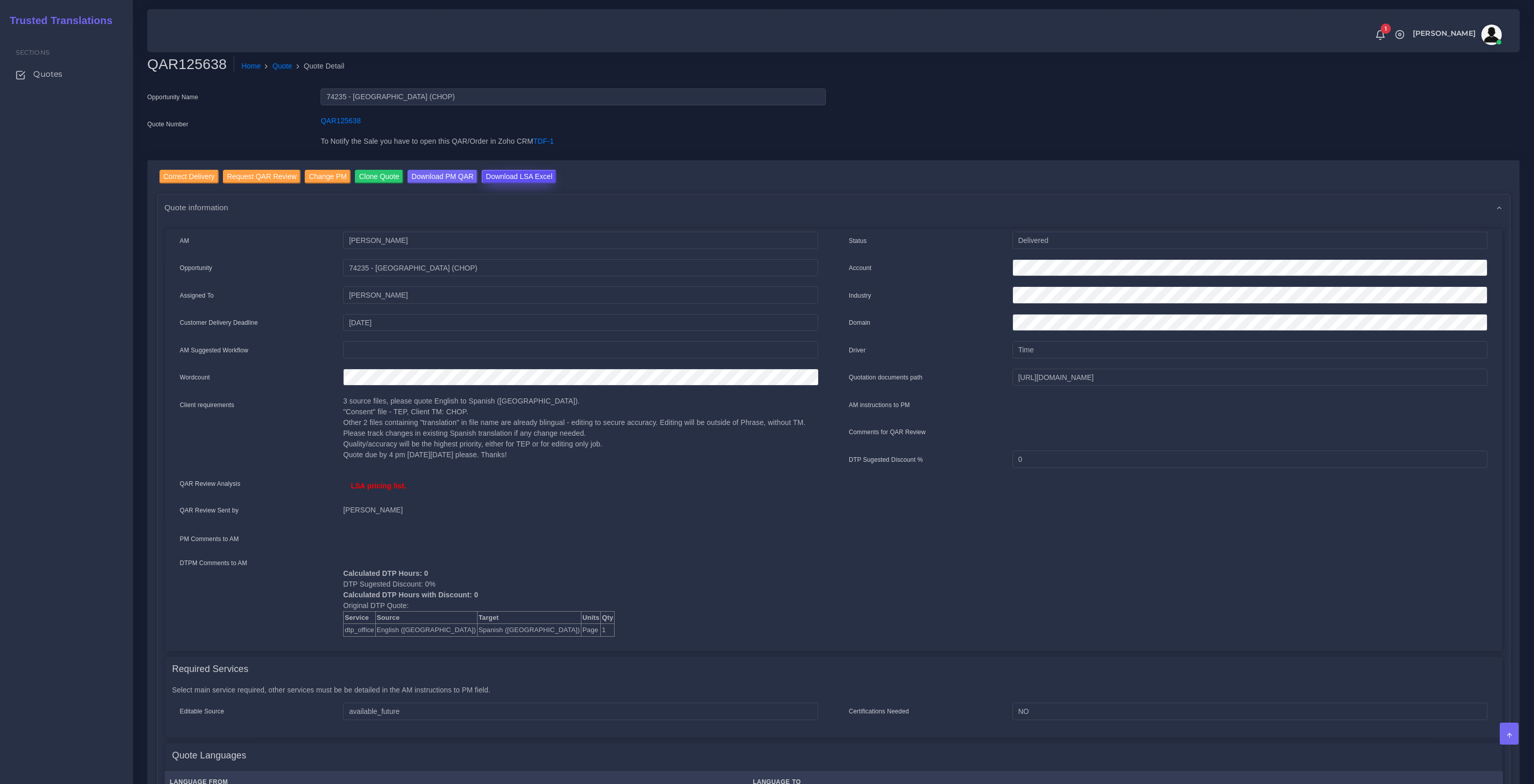
click at [537, 178] on input "Download LSA Excel" at bounding box center [519, 177] width 75 height 14
click at [277, 67] on link "Quote" at bounding box center [281, 65] width 20 height 10
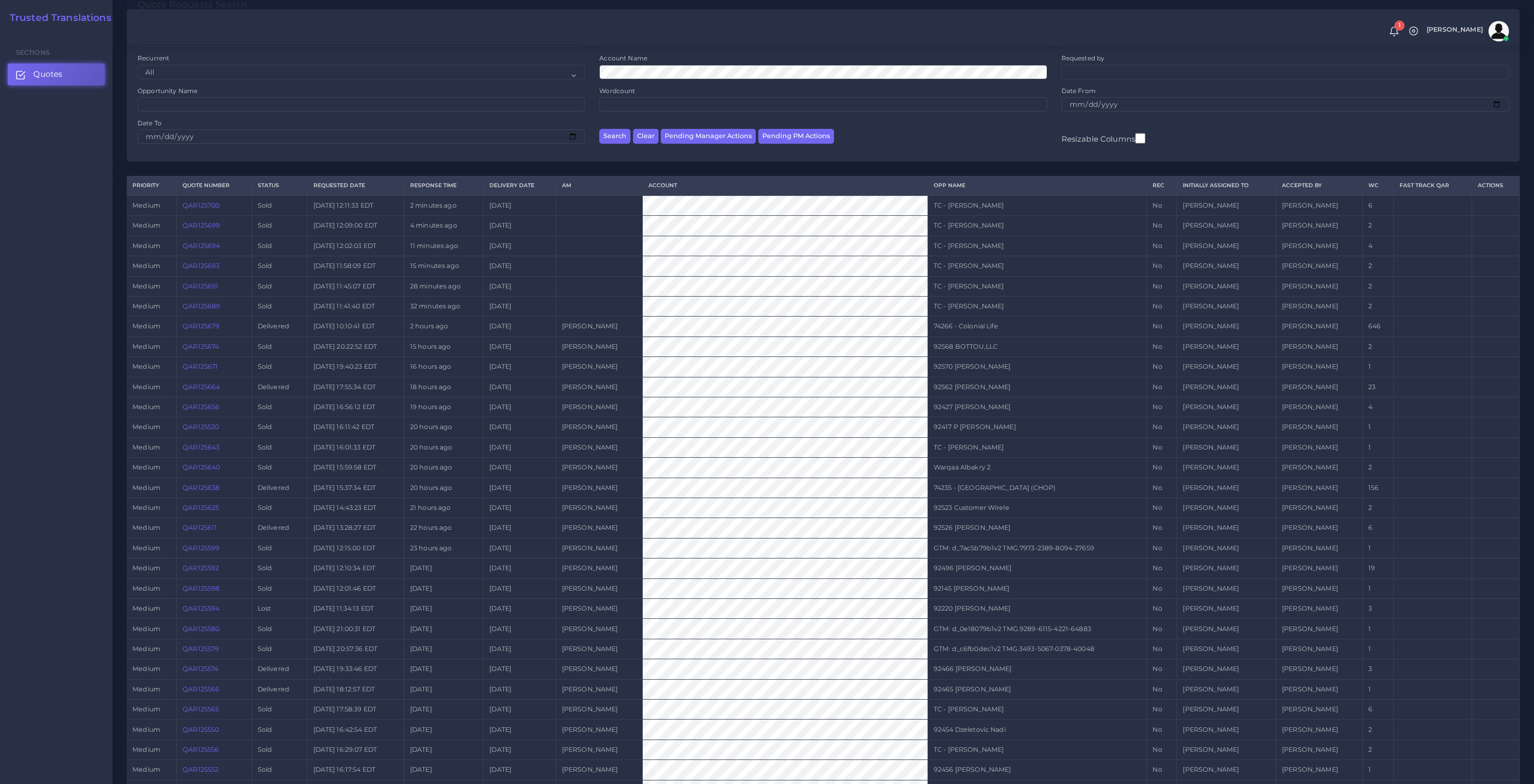
scroll to position [167, 0]
